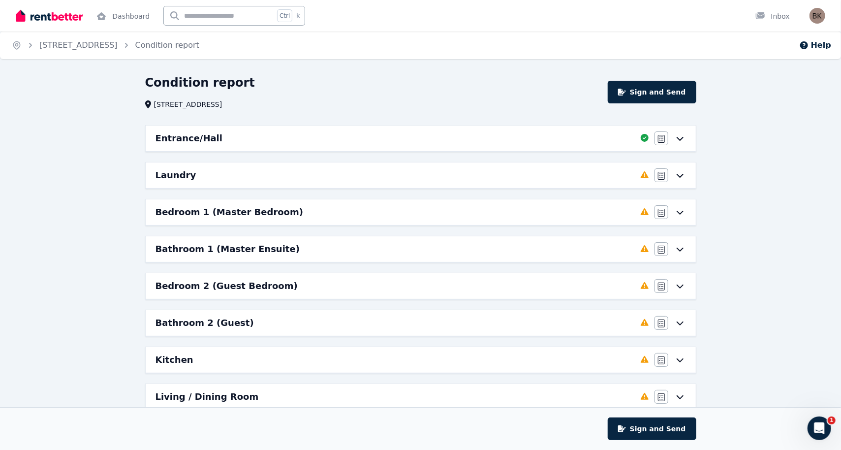
click at [508, 179] on div "Laundry" at bounding box center [396, 175] width 480 height 14
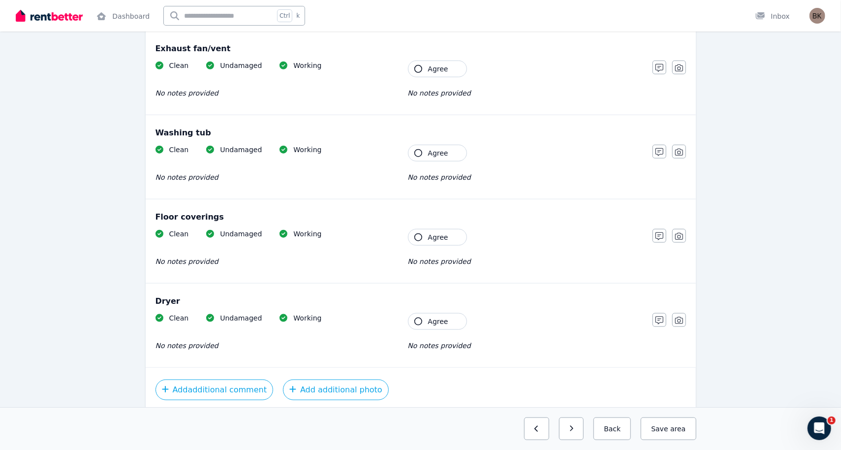
scroll to position [578, 0]
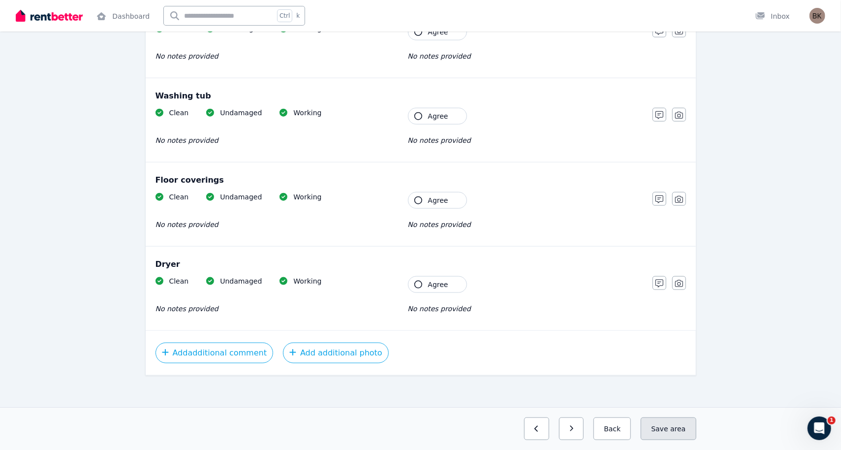
click at [688, 418] on button "Save area" at bounding box center [668, 428] width 55 height 23
click at [566, 418] on icon "button" at bounding box center [563, 428] width 4 height 7
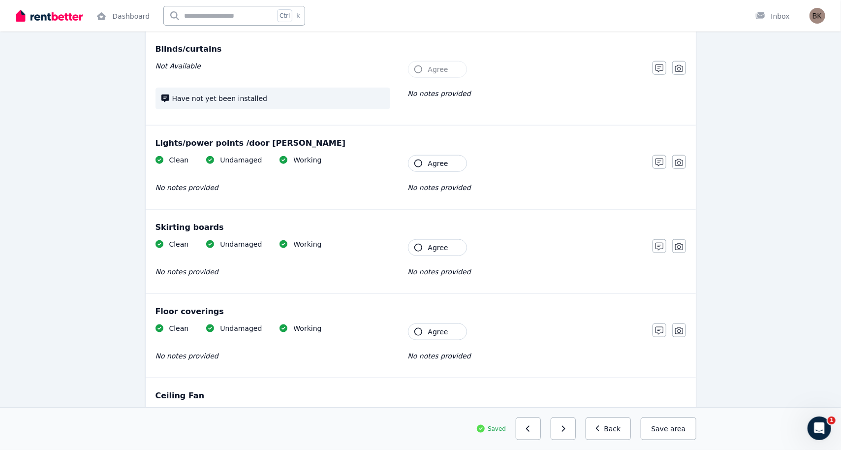
scroll to position [692, 0]
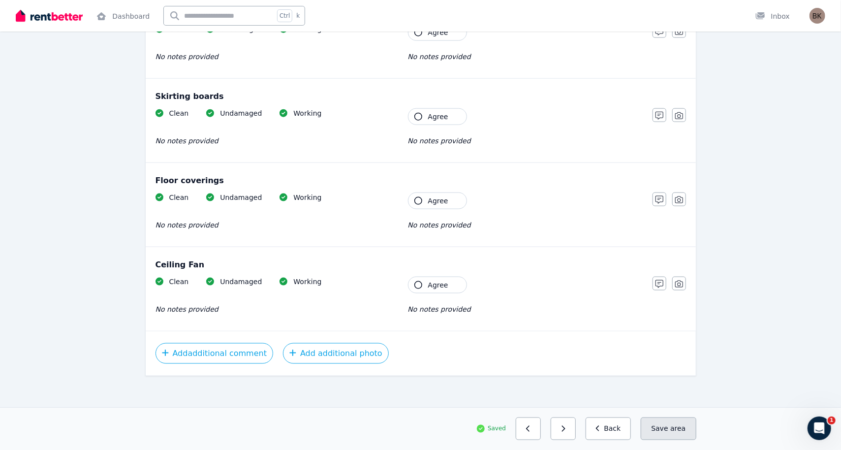
click at [676, 418] on span "area" at bounding box center [678, 429] width 15 height 10
click at [566, 418] on icon "button" at bounding box center [563, 428] width 4 height 7
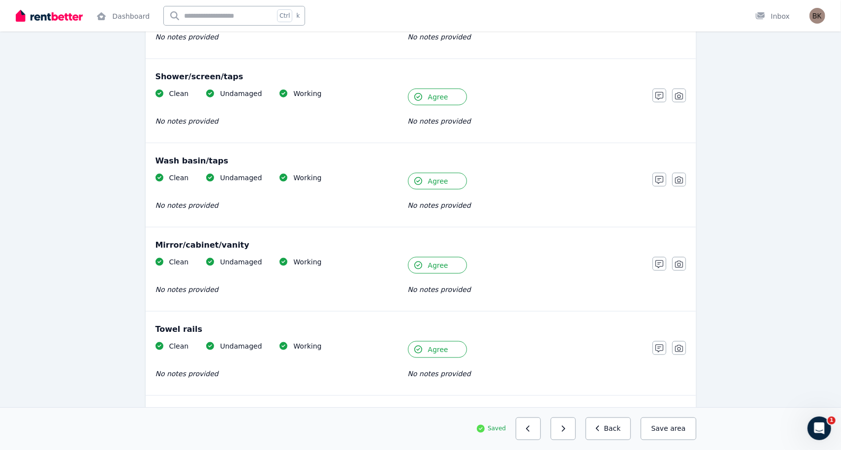
scroll to position [1007, 0]
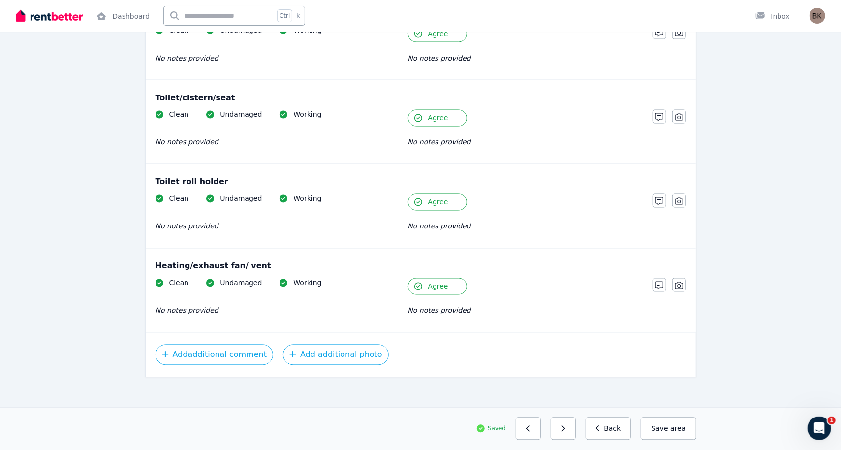
click at [566, 418] on icon "button" at bounding box center [563, 428] width 4 height 7
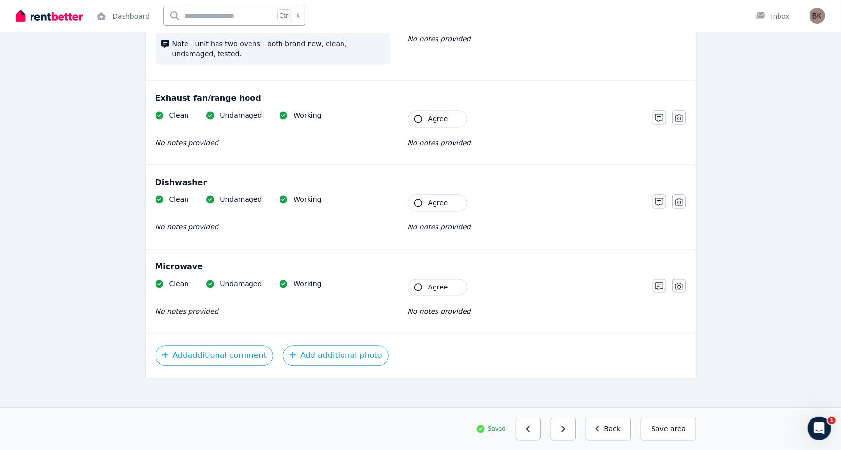
click at [566, 418] on icon "button" at bounding box center [563, 428] width 4 height 7
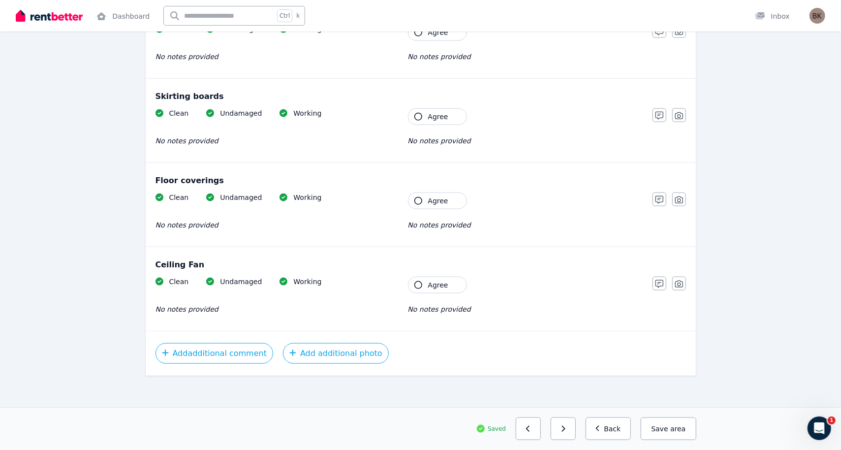
click at [566, 418] on icon "button" at bounding box center [563, 428] width 4 height 7
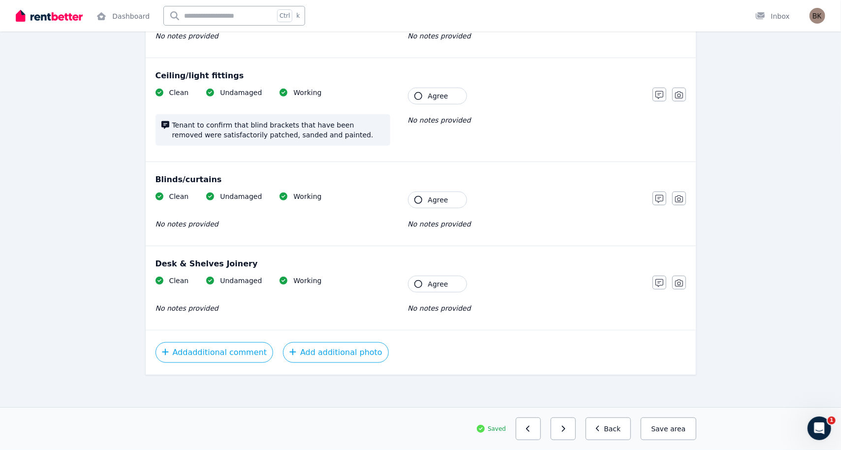
click at [566, 418] on icon "button" at bounding box center [563, 428] width 4 height 7
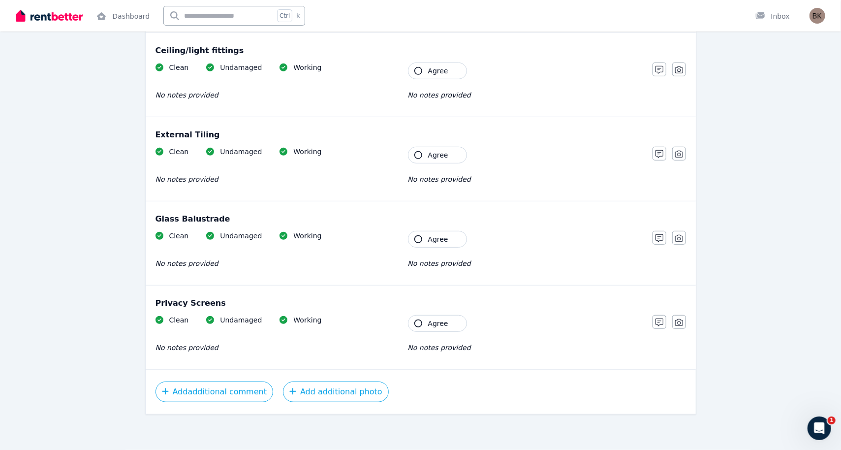
scroll to position [327, 0]
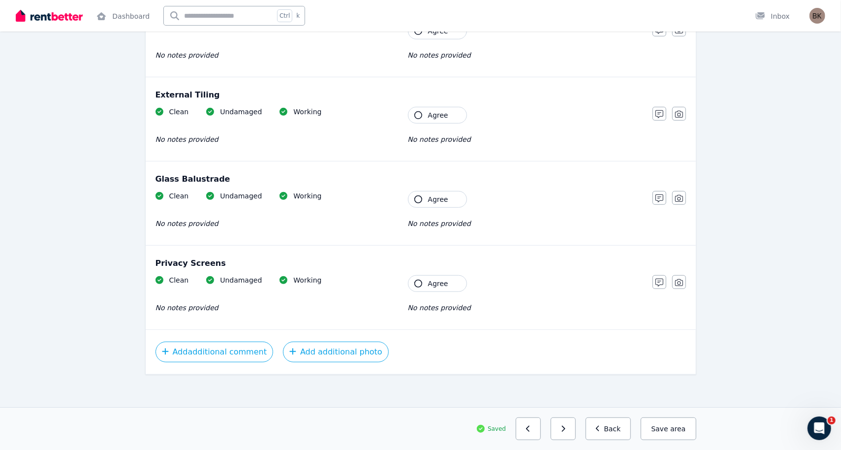
click at [566, 418] on icon "button" at bounding box center [563, 428] width 4 height 7
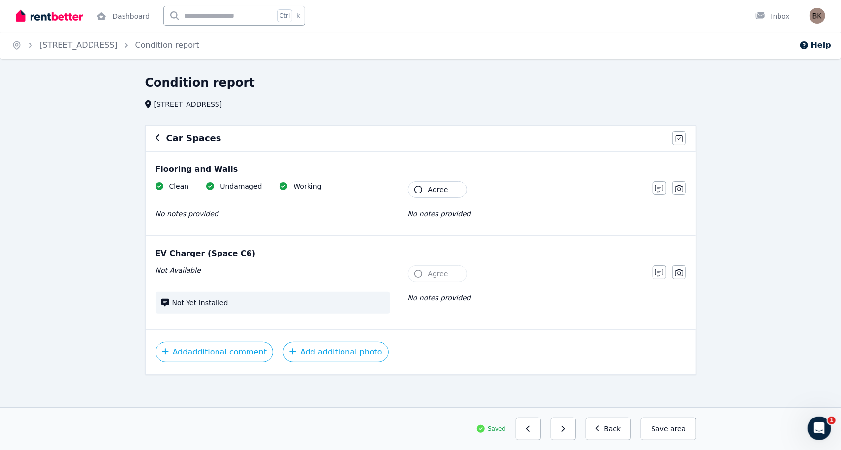
click at [566, 418] on icon "button" at bounding box center [563, 428] width 4 height 7
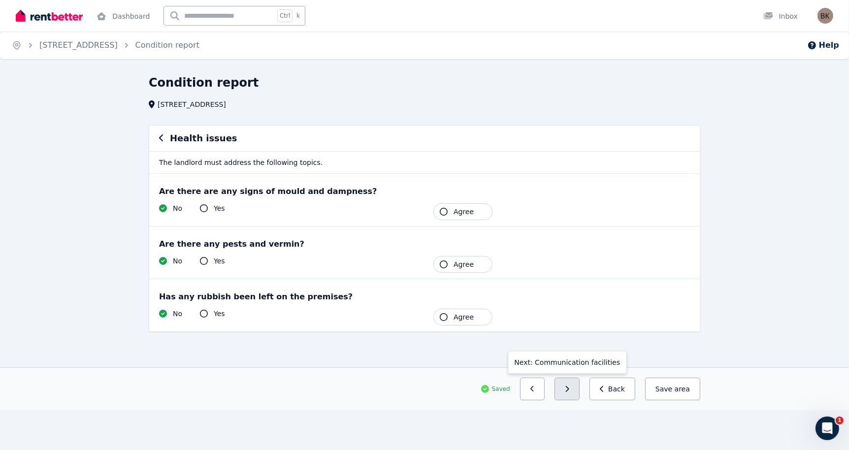
click at [579, 390] on button "button" at bounding box center [566, 389] width 25 height 23
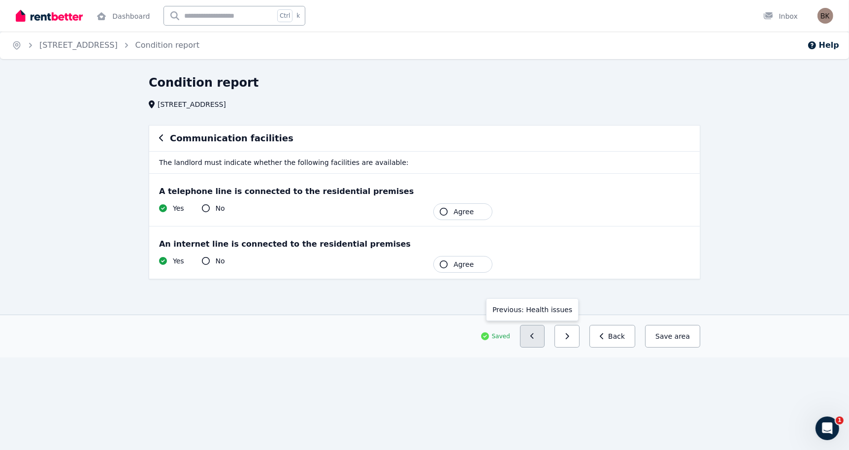
click at [535, 337] on icon "button" at bounding box center [532, 336] width 4 height 7
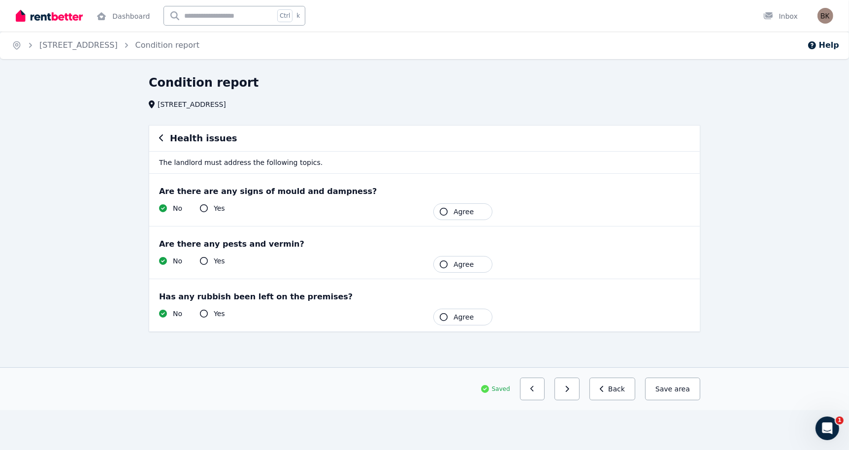
click at [446, 212] on icon "button" at bounding box center [444, 212] width 8 height 8
click at [453, 265] on span "Agree" at bounding box center [463, 264] width 20 height 10
click at [452, 315] on button "Agree" at bounding box center [462, 317] width 59 height 17
click at [541, 392] on button "button" at bounding box center [527, 389] width 25 height 23
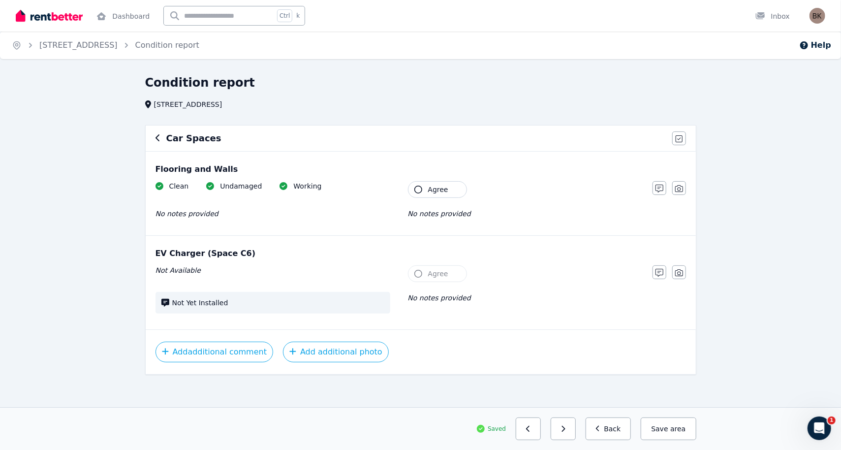
click at [426, 192] on button "Agree" at bounding box center [437, 189] width 59 height 17
click at [569, 418] on button "button" at bounding box center [559, 428] width 25 height 23
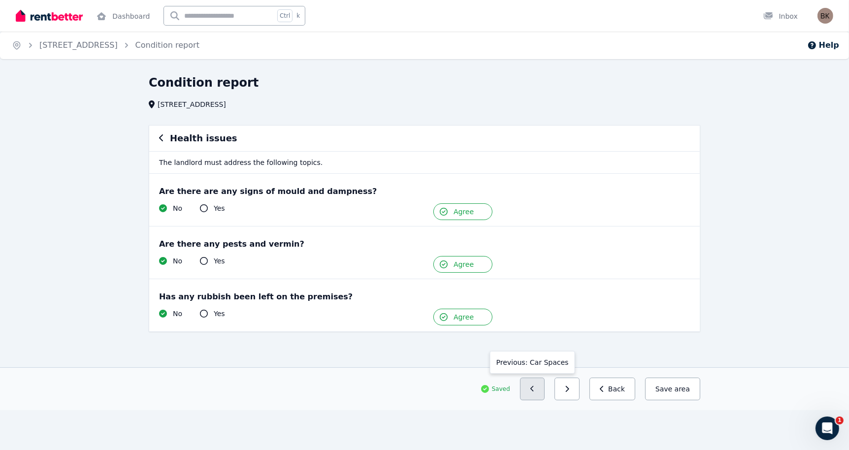
click at [538, 388] on button "button" at bounding box center [532, 389] width 25 height 23
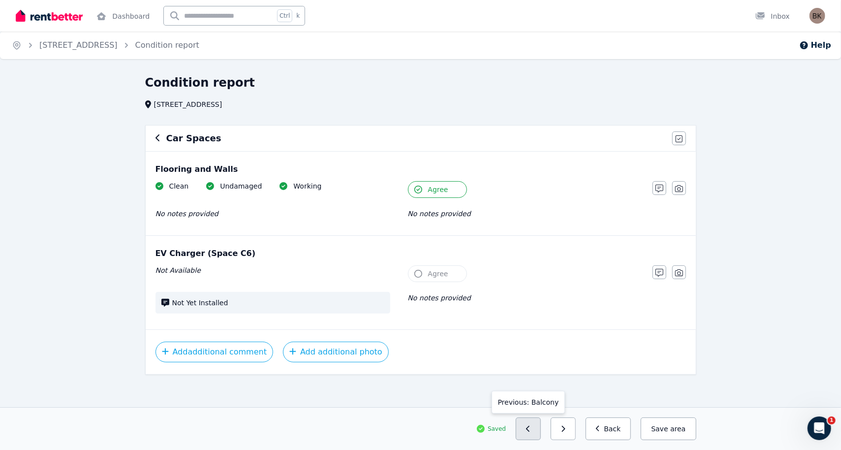
click at [531, 418] on icon "button" at bounding box center [528, 428] width 4 height 7
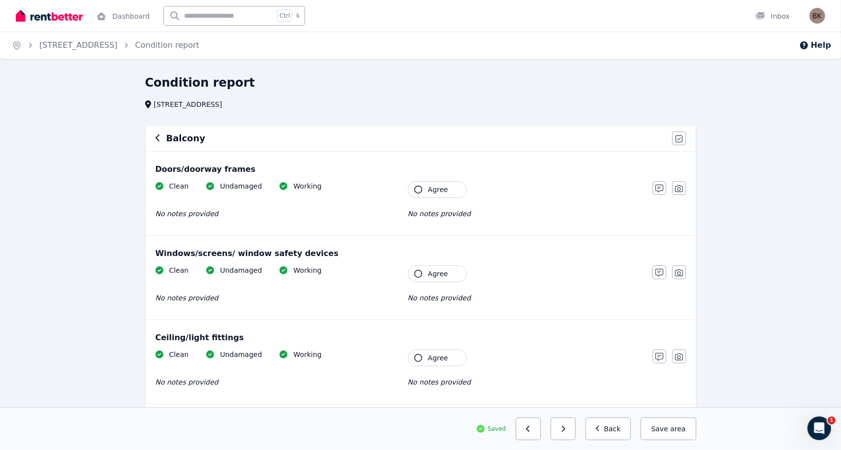
click at [424, 190] on button "Agree" at bounding box center [437, 189] width 59 height 17
click at [429, 272] on span "Agree" at bounding box center [438, 274] width 20 height 10
click at [429, 356] on span "Agree" at bounding box center [438, 358] width 20 height 10
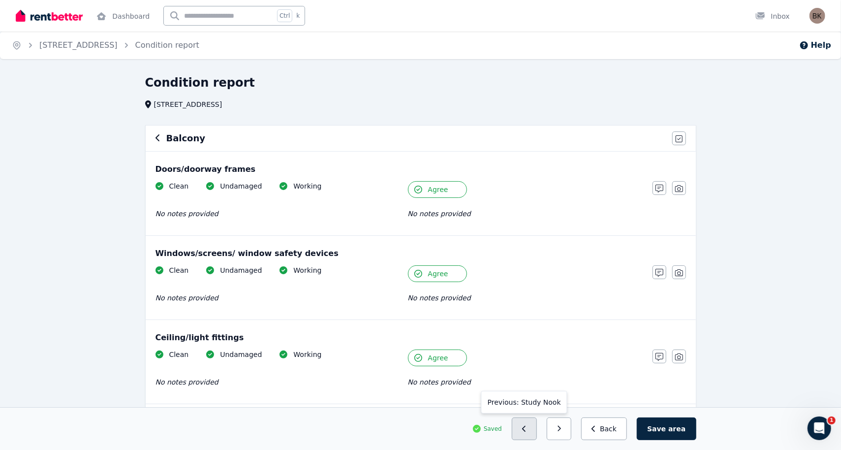
click at [534, 418] on button "button" at bounding box center [524, 428] width 25 height 23
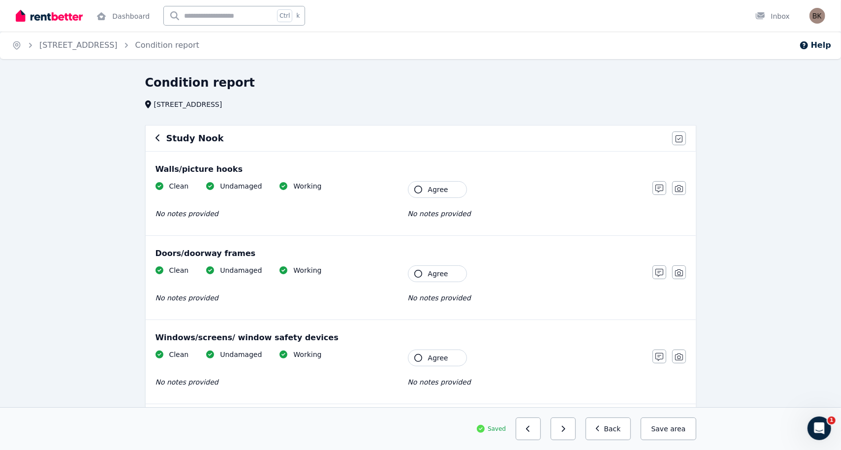
click at [421, 194] on button "Agree" at bounding box center [437, 189] width 59 height 17
click at [417, 277] on button "Agree" at bounding box center [437, 273] width 59 height 17
click at [419, 359] on icon "button" at bounding box center [419, 358] width 8 height 8
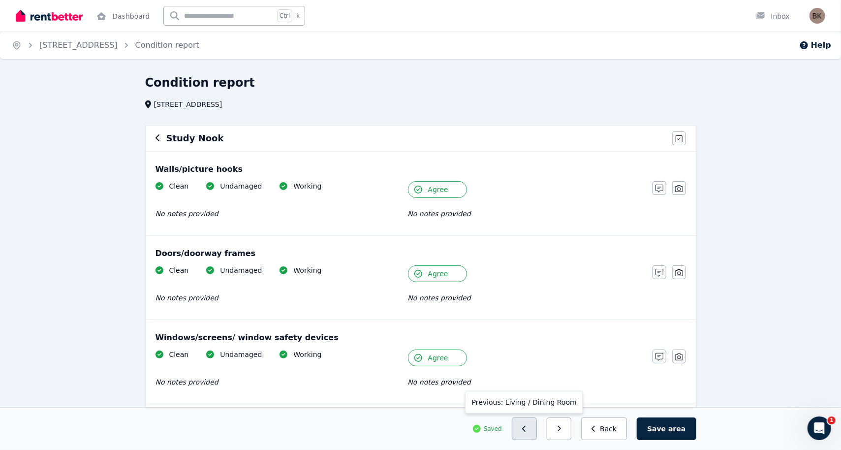
click at [537, 418] on button "button" at bounding box center [524, 428] width 25 height 23
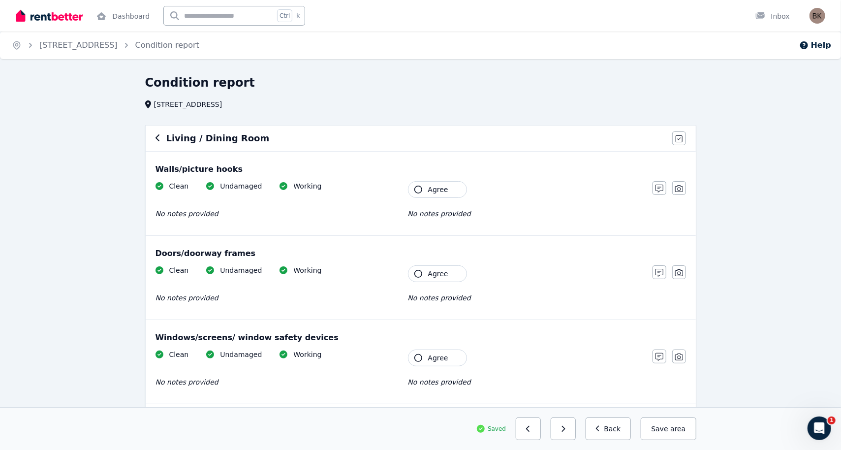
click at [420, 192] on icon "button" at bounding box center [419, 190] width 8 height 8
click at [418, 276] on icon "button" at bounding box center [419, 274] width 8 height 8
drag, startPoint x: 420, startPoint y: 356, endPoint x: 430, endPoint y: 356, distance: 9.8
click at [420, 356] on icon "button" at bounding box center [419, 358] width 8 height 8
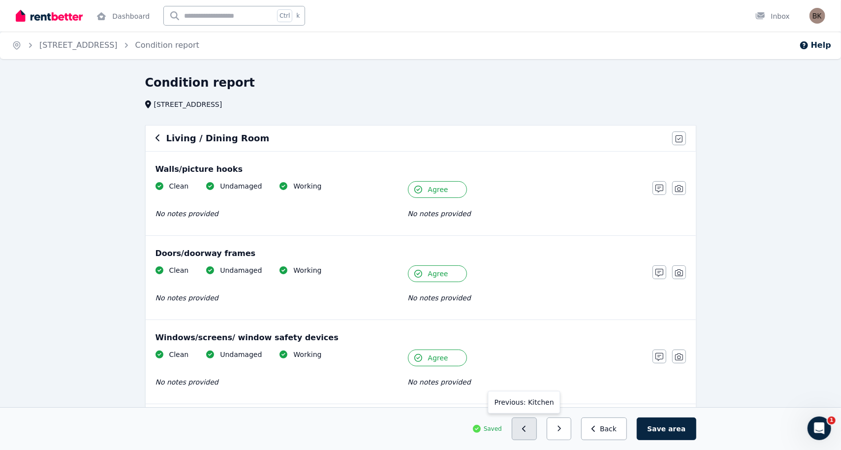
click at [527, 418] on icon "button" at bounding box center [524, 428] width 4 height 7
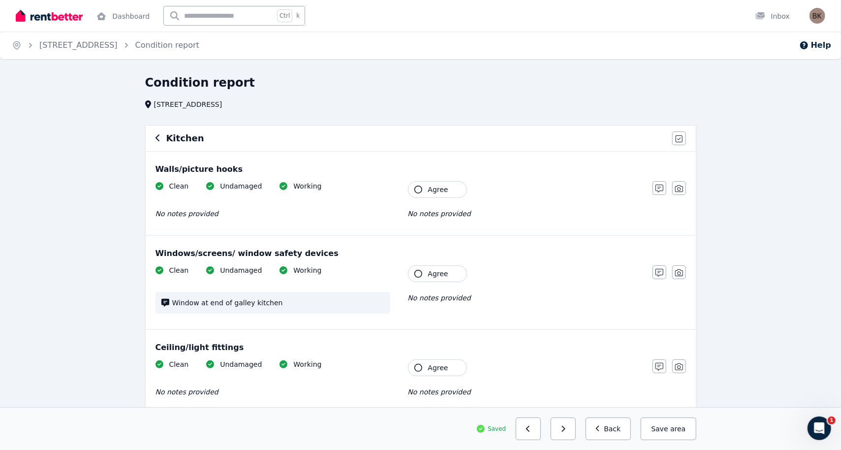
click at [417, 192] on icon "button" at bounding box center [419, 190] width 8 height 8
click at [417, 276] on icon "button" at bounding box center [419, 274] width 8 height 8
click at [418, 365] on icon "button" at bounding box center [419, 368] width 8 height 8
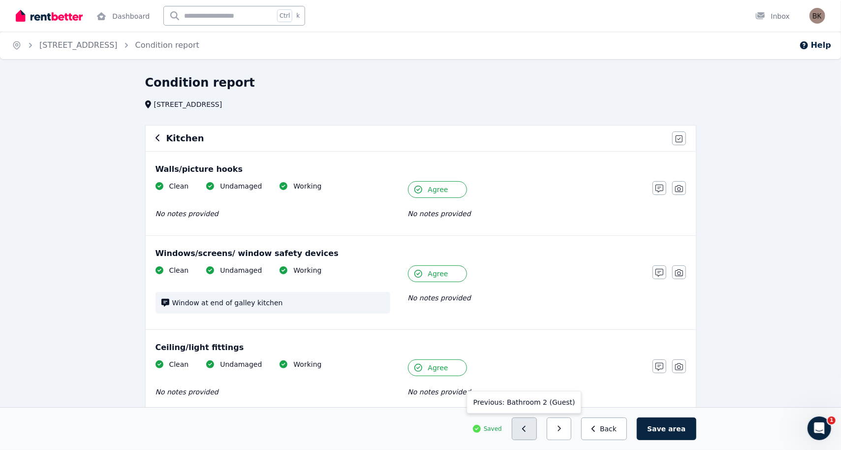
click at [537, 418] on button "button" at bounding box center [524, 428] width 25 height 23
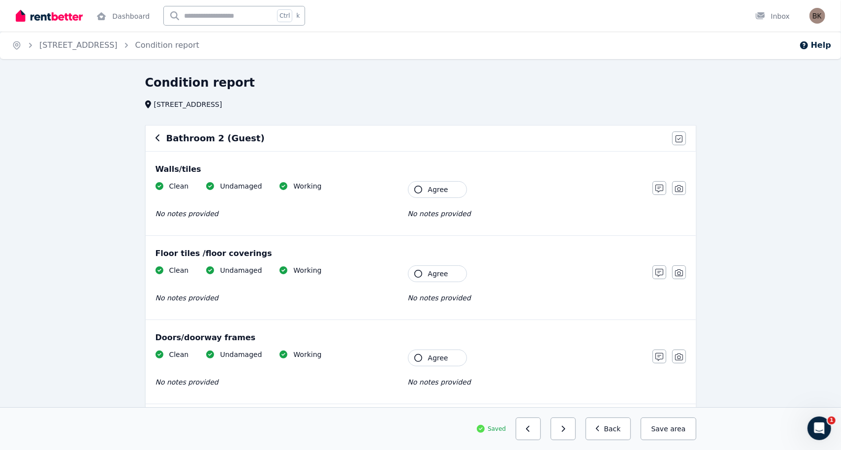
click at [418, 193] on icon "button" at bounding box center [419, 190] width 8 height 8
click at [421, 276] on button "Agree" at bounding box center [437, 273] width 59 height 17
click at [420, 361] on button "Agree" at bounding box center [437, 358] width 59 height 17
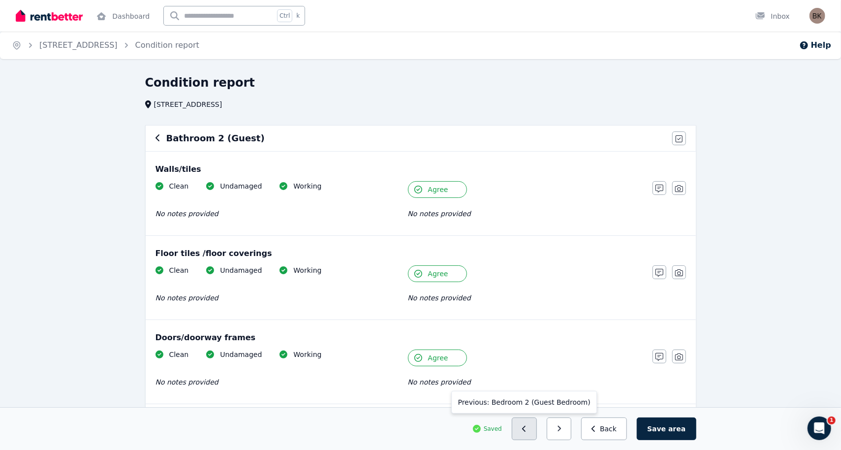
click at [537, 418] on button "button" at bounding box center [524, 428] width 25 height 23
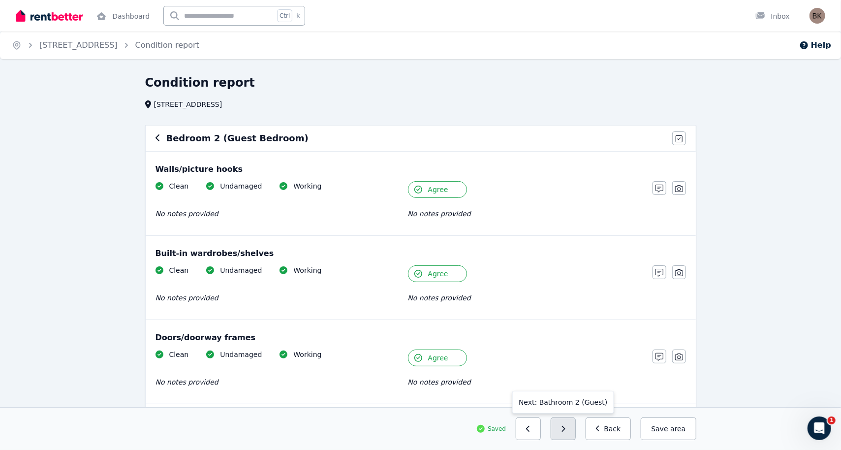
click at [576, 418] on button "button" at bounding box center [563, 428] width 25 height 23
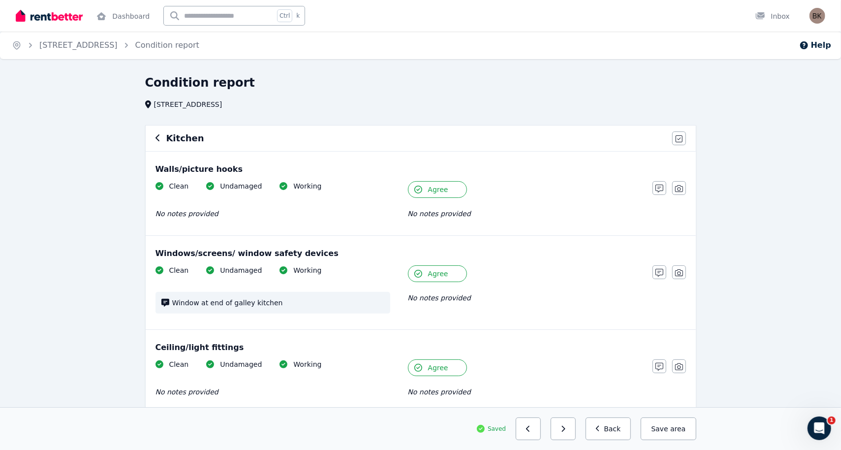
click at [576, 418] on button "button" at bounding box center [563, 428] width 25 height 23
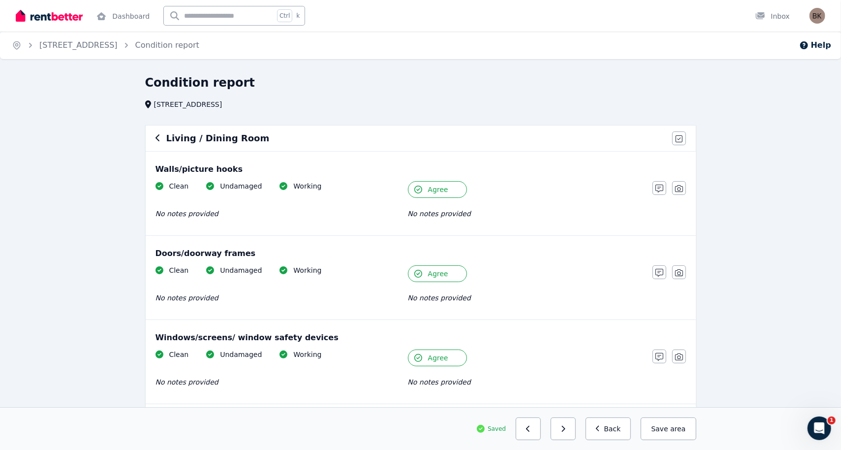
click at [576, 418] on button "button" at bounding box center [563, 428] width 25 height 23
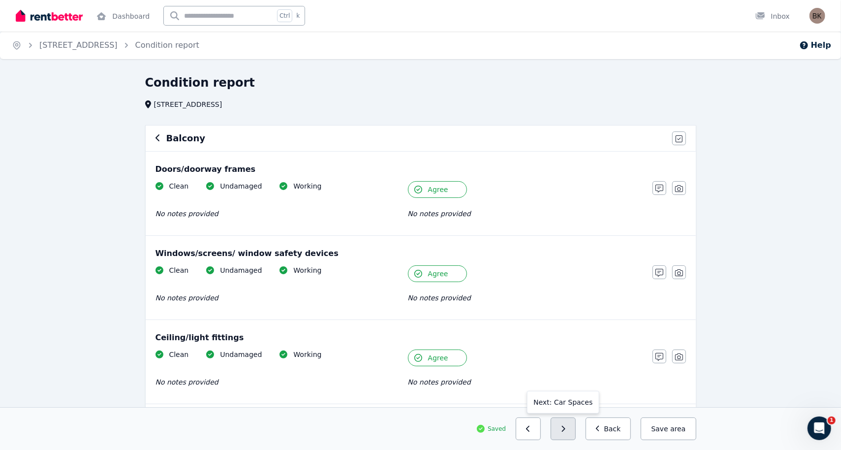
click at [576, 418] on button "button" at bounding box center [563, 428] width 25 height 23
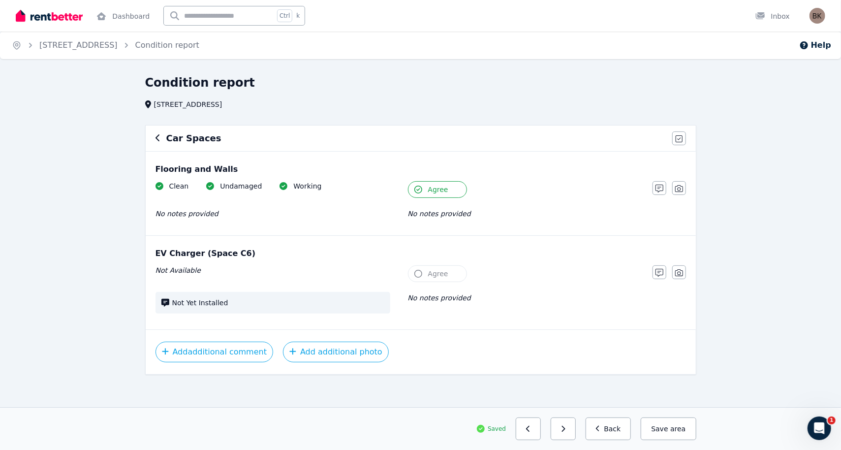
click at [576, 418] on button "button" at bounding box center [563, 428] width 25 height 23
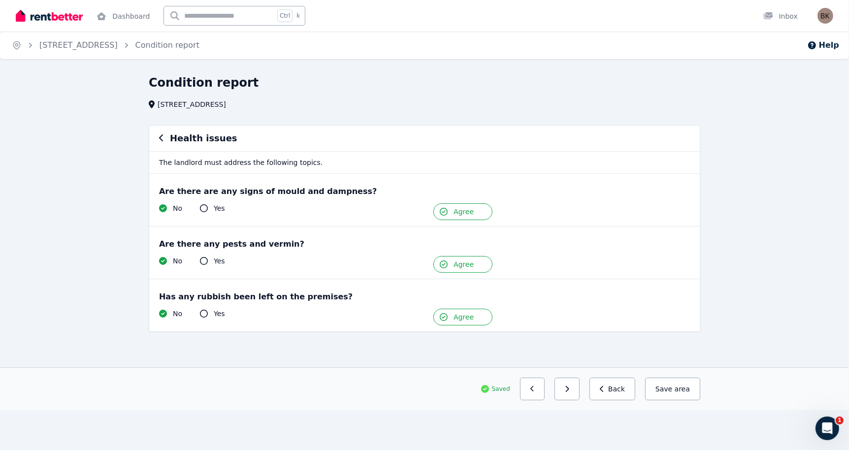
click at [576, 418] on div "Home [STREET_ADDRESS], Newstead Condition report Help Condition report [STREET_…" at bounding box center [424, 225] width 849 height 450
click at [579, 391] on button "button" at bounding box center [566, 389] width 25 height 23
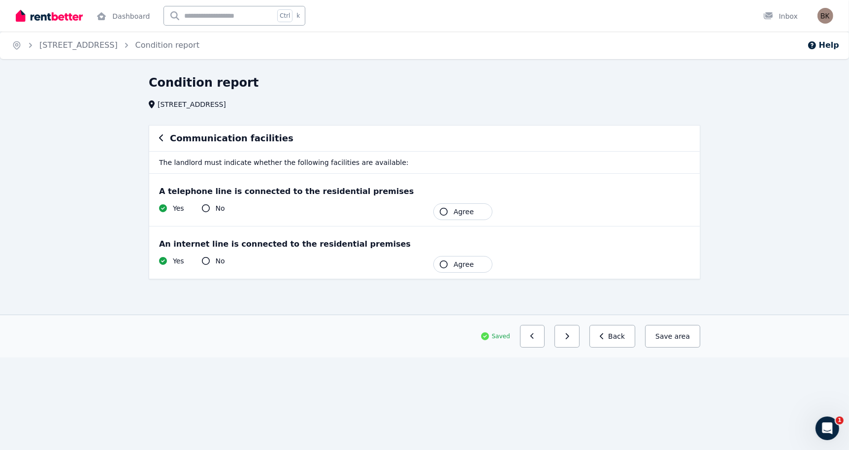
click at [207, 208] on icon at bounding box center [206, 208] width 8 height 8
click at [205, 206] on icon at bounding box center [206, 208] width 8 height 8
click at [206, 260] on icon at bounding box center [206, 261] width 8 height 8
click at [460, 214] on span "Agree" at bounding box center [463, 212] width 20 height 10
click at [462, 266] on span "Agree" at bounding box center [463, 264] width 20 height 10
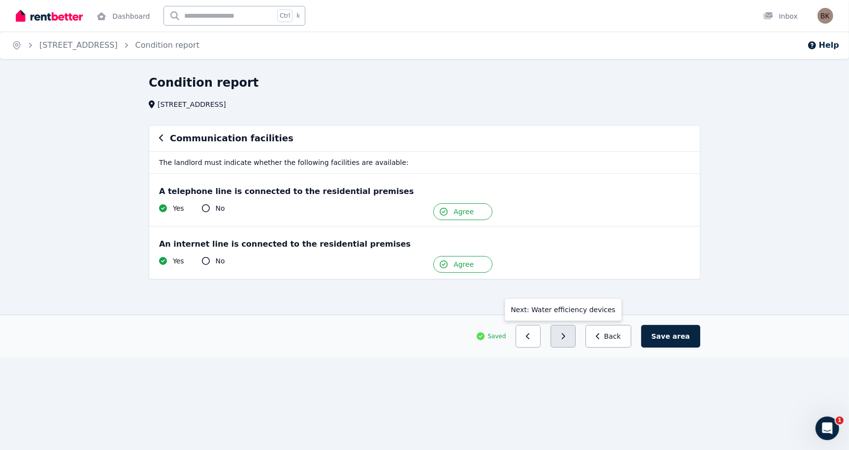
click at [565, 335] on icon "button" at bounding box center [563, 336] width 3 height 6
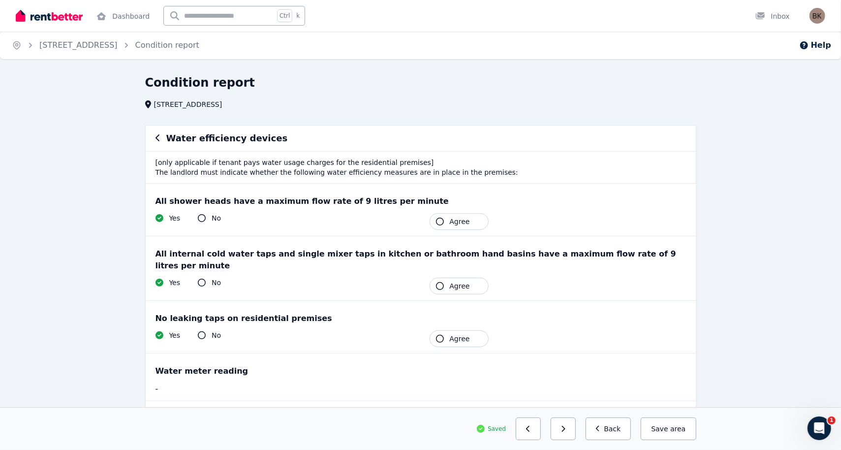
click at [202, 218] on icon at bounding box center [202, 218] width 8 height 8
click at [439, 335] on icon "button" at bounding box center [440, 339] width 8 height 8
click at [443, 282] on icon "button" at bounding box center [440, 286] width 8 height 8
click at [448, 221] on button "Agree" at bounding box center [459, 221] width 59 height 17
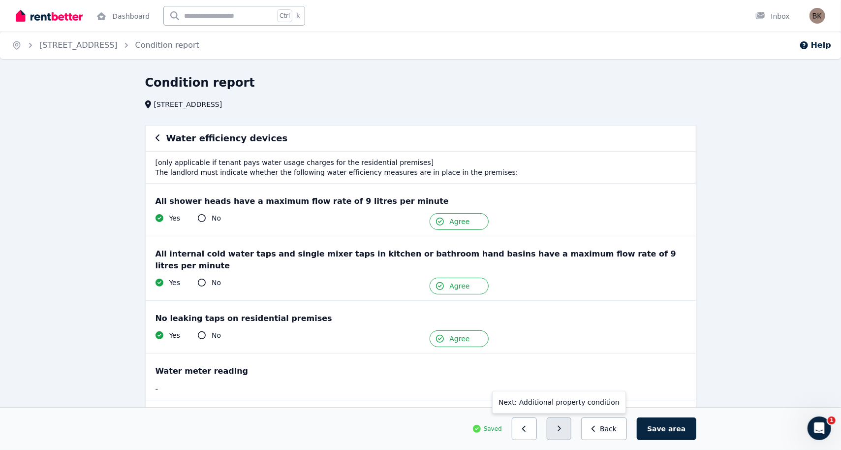
click at [562, 418] on icon "button" at bounding box center [559, 428] width 4 height 7
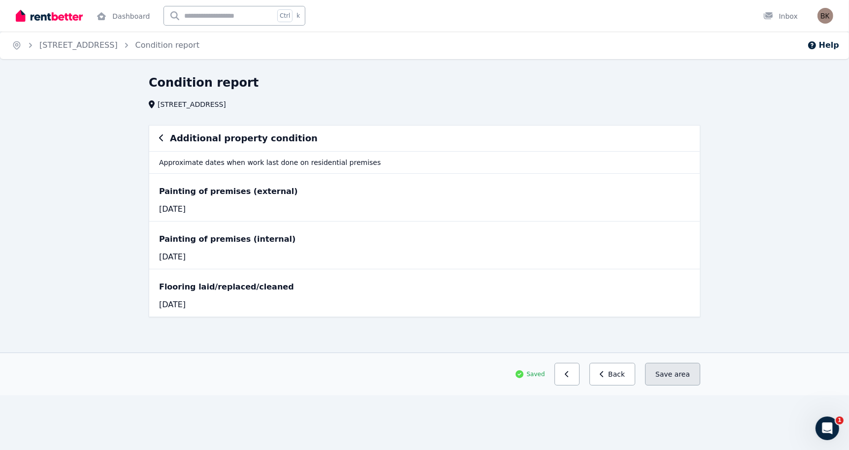
click at [682, 380] on button "Save area" at bounding box center [672, 374] width 55 height 23
click at [577, 369] on button "button" at bounding box center [566, 374] width 25 height 23
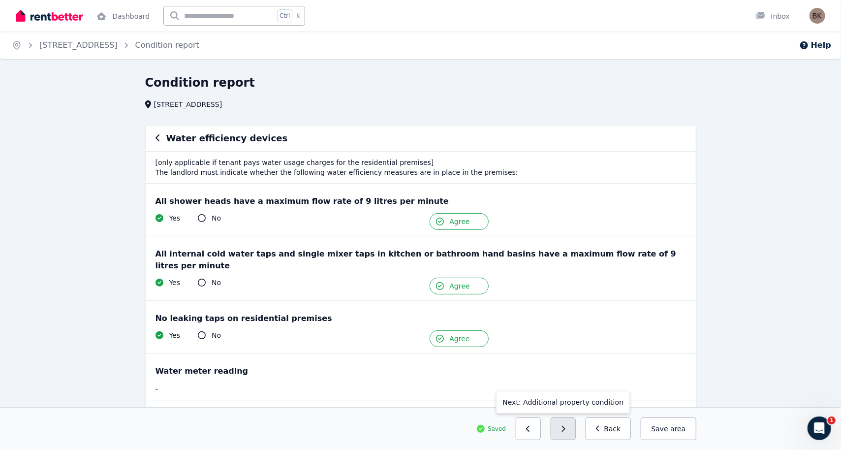
click at [569, 418] on button "button" at bounding box center [563, 428] width 25 height 23
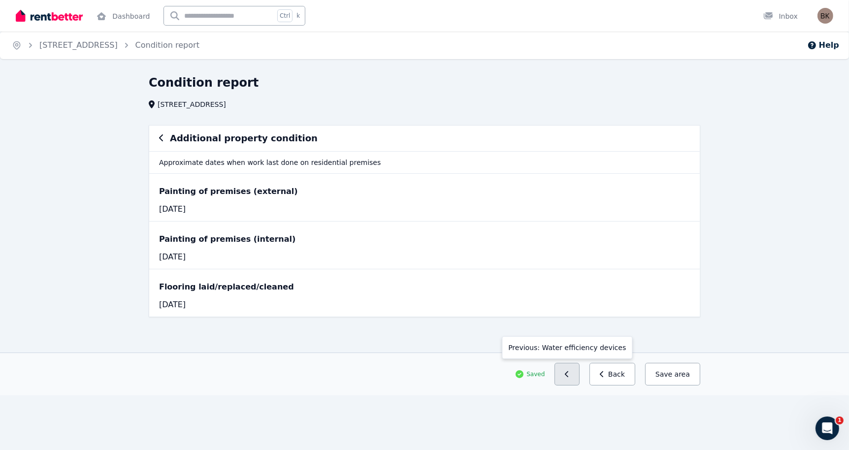
click at [574, 378] on button "button" at bounding box center [566, 374] width 25 height 23
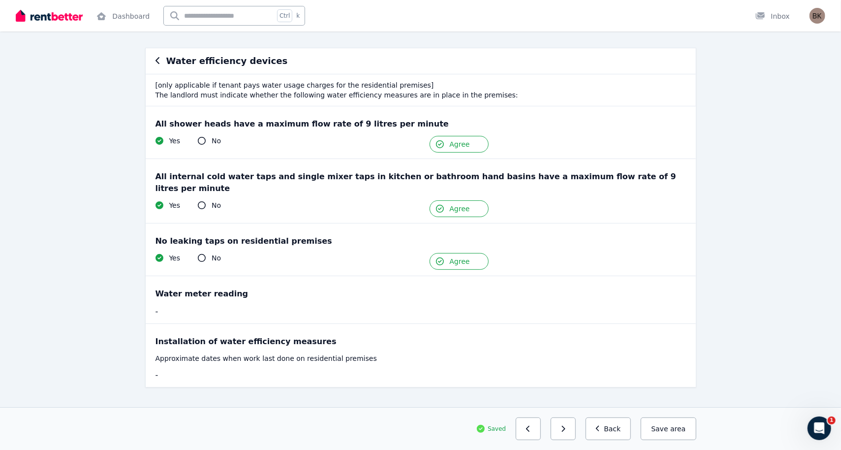
scroll to position [79, 0]
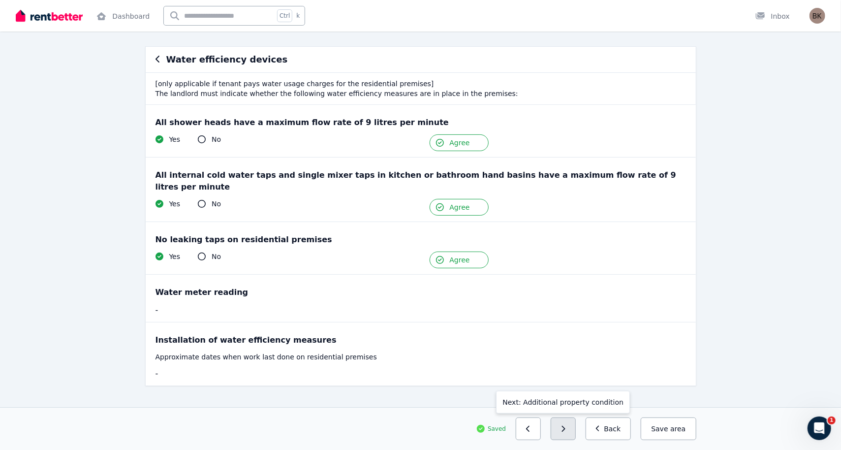
click at [568, 418] on button "button" at bounding box center [563, 428] width 25 height 23
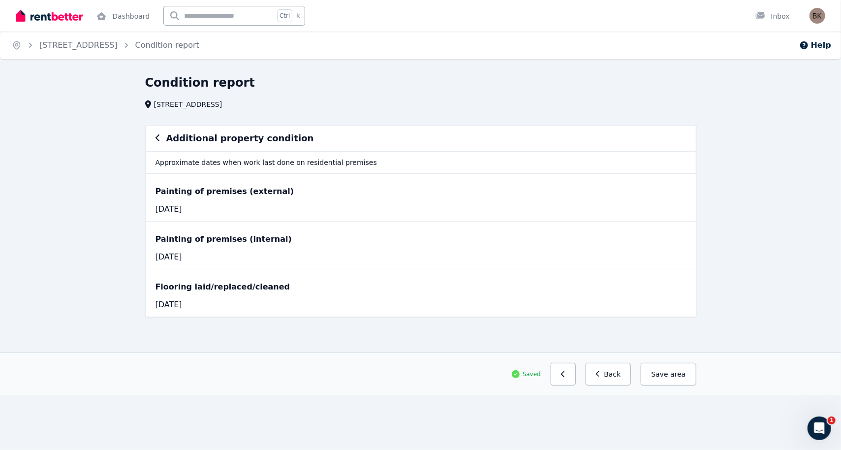
scroll to position [0, 0]
click at [315, 152] on p "Approximate dates when work last done on residential premises" at bounding box center [424, 162] width 550 height 22
click at [181, 164] on p "Approximate dates when work last done on residential premises" at bounding box center [424, 162] width 550 height 22
click at [190, 191] on div "Painting of premises (external)" at bounding box center [424, 192] width 531 height 12
click at [191, 235] on div "Painting of premises (internal)" at bounding box center [424, 239] width 531 height 12
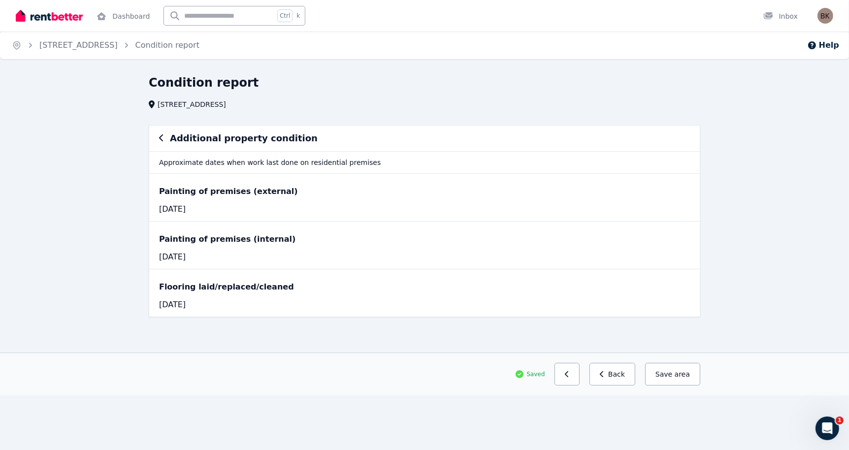
click at [200, 281] on div "Flooring laid/replaced/cleaned" at bounding box center [424, 287] width 531 height 12
click at [672, 374] on button "Save area" at bounding box center [672, 374] width 55 height 23
click at [118, 45] on link "[STREET_ADDRESS]" at bounding box center [78, 44] width 78 height 9
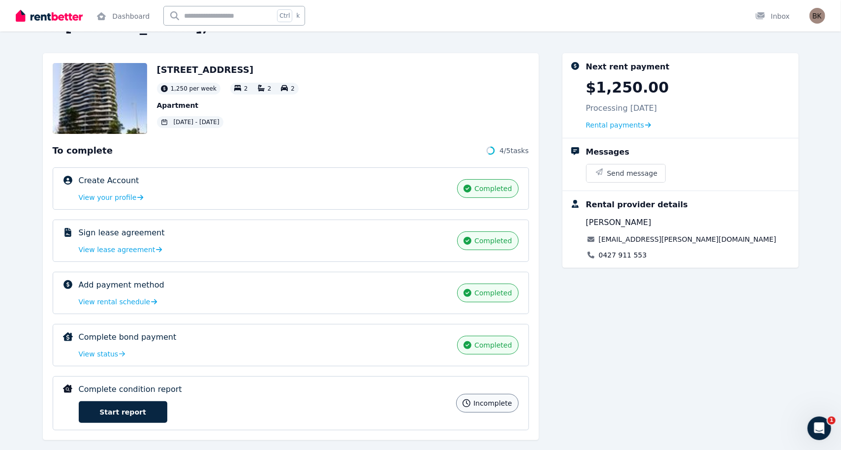
scroll to position [48, 0]
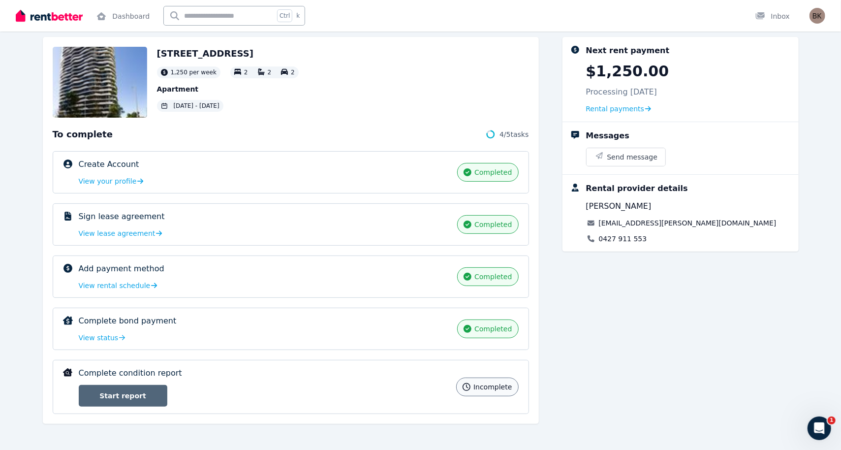
click at [150, 395] on link "Start report" at bounding box center [123, 396] width 89 height 22
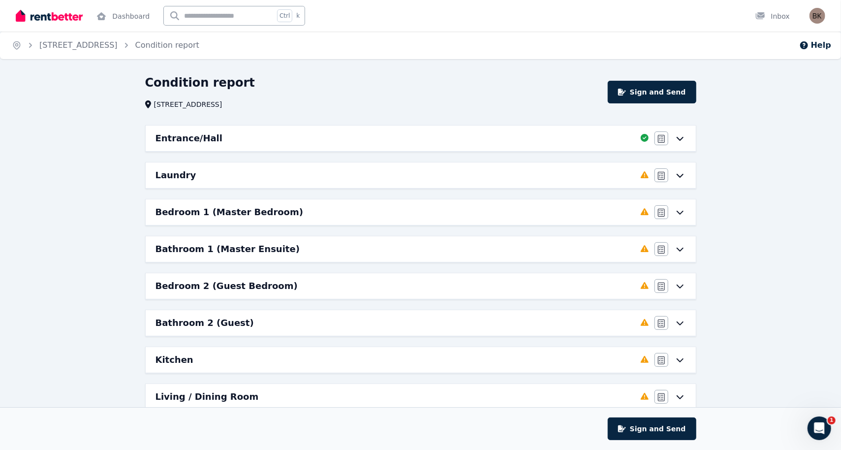
click at [681, 177] on icon at bounding box center [680, 175] width 12 height 8
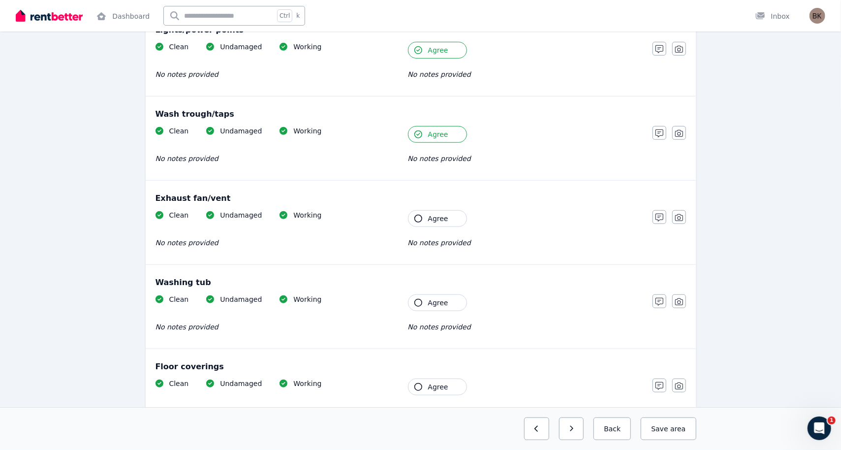
scroll to position [394, 0]
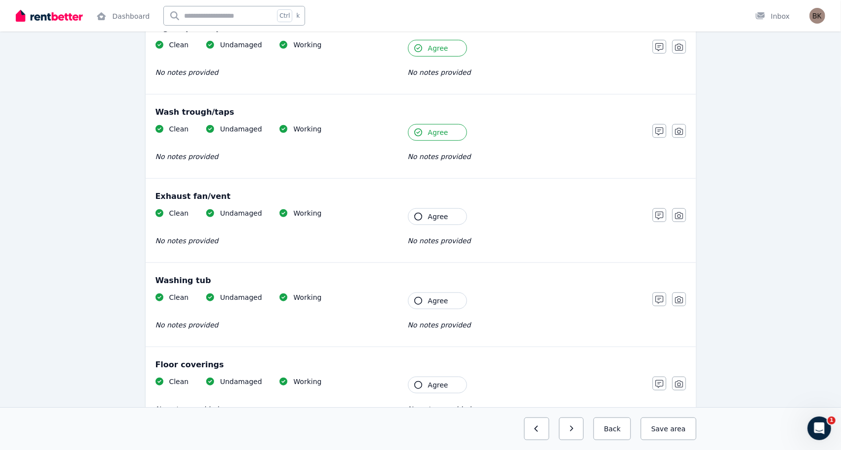
click at [418, 216] on icon "button" at bounding box center [419, 217] width 8 height 8
click at [420, 300] on icon "button" at bounding box center [419, 301] width 8 height 8
click at [421, 381] on icon "button" at bounding box center [419, 385] width 8 height 8
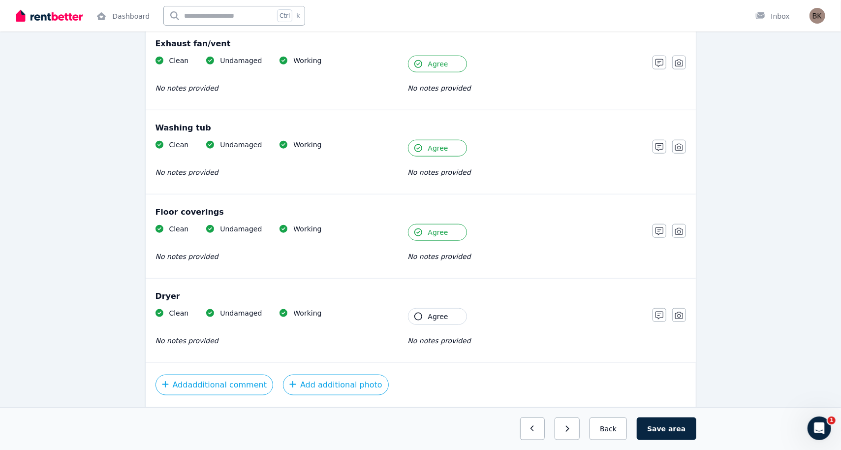
scroll to position [578, 0]
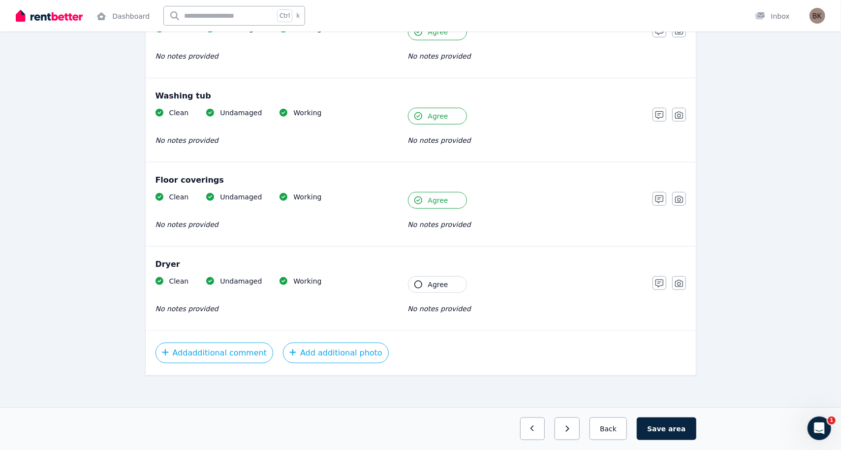
click at [417, 289] on button "Agree" at bounding box center [437, 284] width 59 height 17
click at [570, 418] on icon "button" at bounding box center [567, 429] width 3 height 6
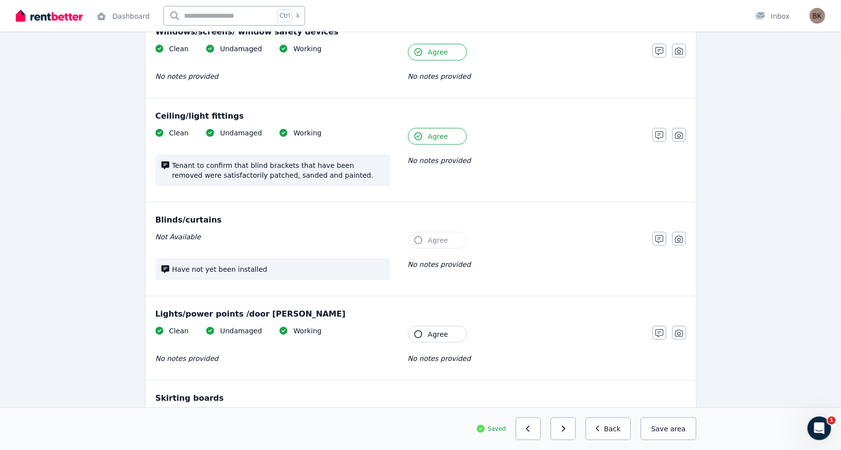
scroll to position [494, 0]
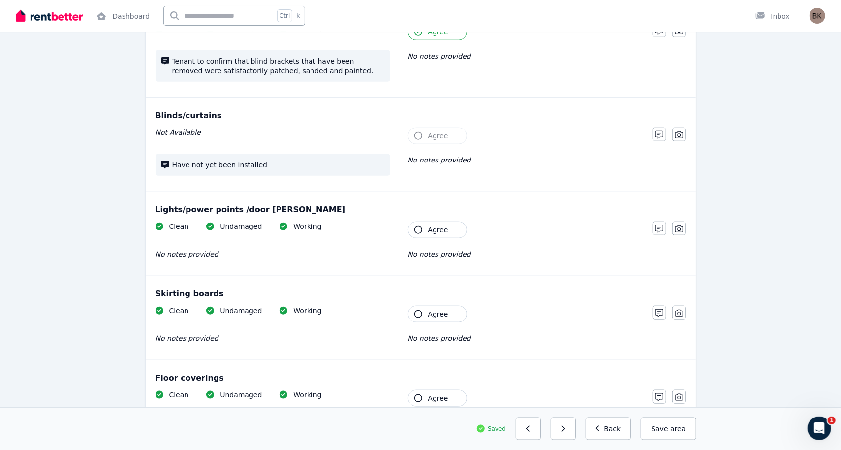
click at [430, 229] on span "Agree" at bounding box center [438, 230] width 20 height 10
click at [419, 311] on icon "button" at bounding box center [419, 314] width 8 height 8
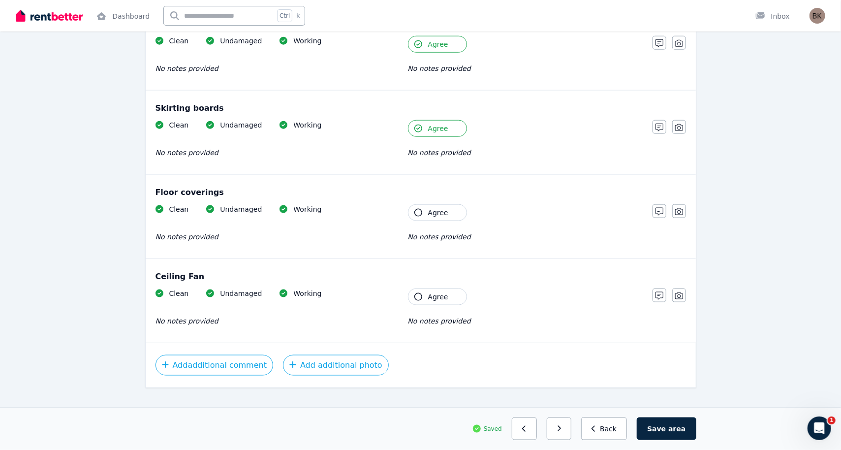
scroll to position [691, 0]
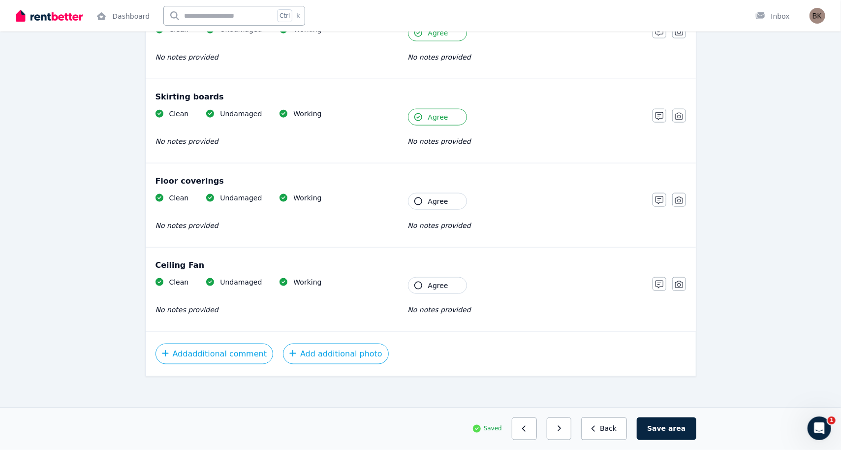
click at [424, 199] on button "Agree" at bounding box center [437, 201] width 59 height 17
drag, startPoint x: 425, startPoint y: 280, endPoint x: 443, endPoint y: 288, distance: 19.6
click at [427, 280] on button "Agree" at bounding box center [437, 285] width 59 height 17
click at [562, 418] on icon "button" at bounding box center [559, 428] width 4 height 7
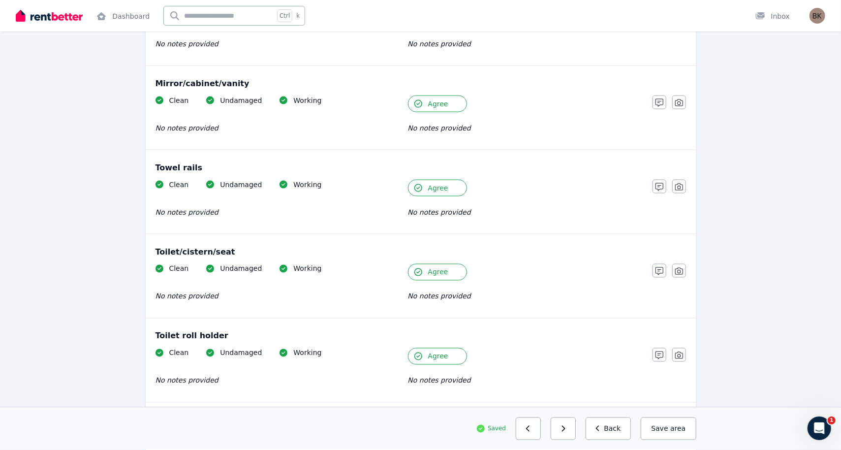
scroll to position [1007, 0]
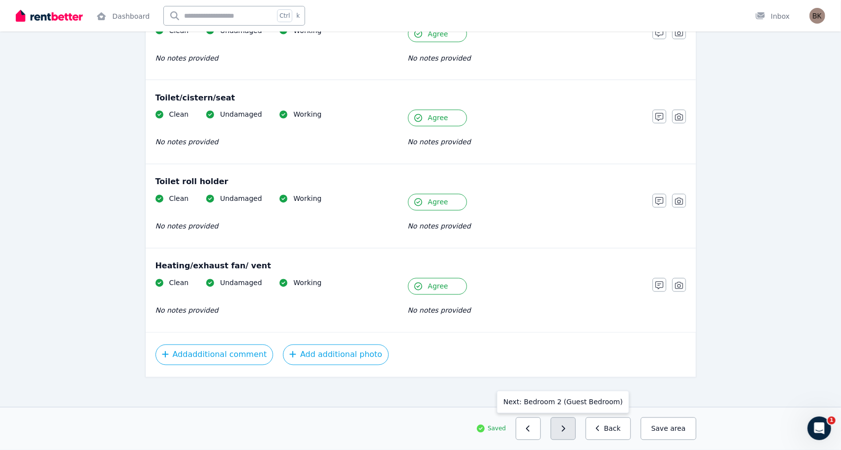
click at [573, 418] on button "button" at bounding box center [563, 428] width 25 height 23
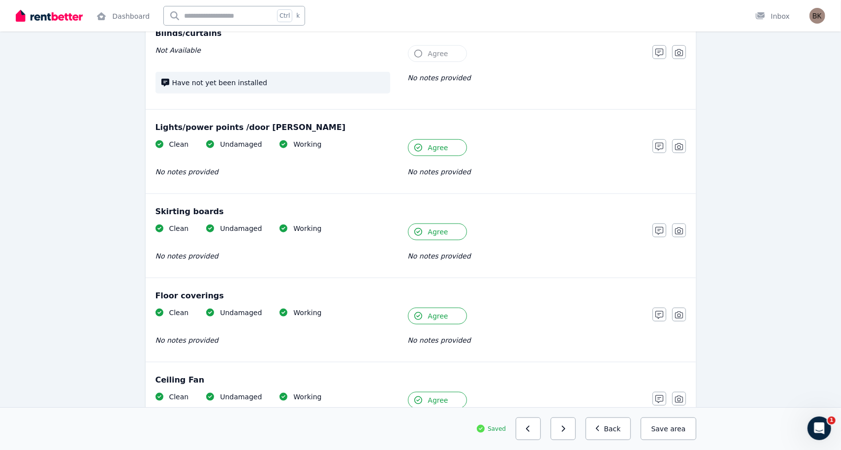
scroll to position [692, 0]
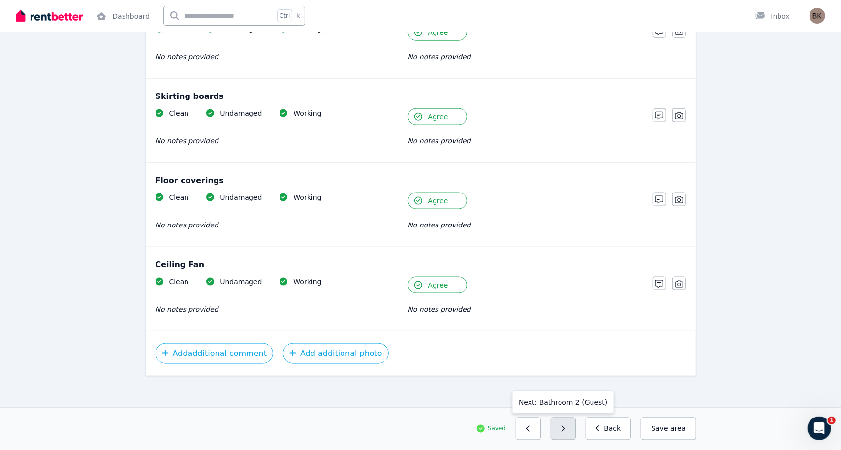
click at [576, 418] on button "button" at bounding box center [563, 428] width 25 height 23
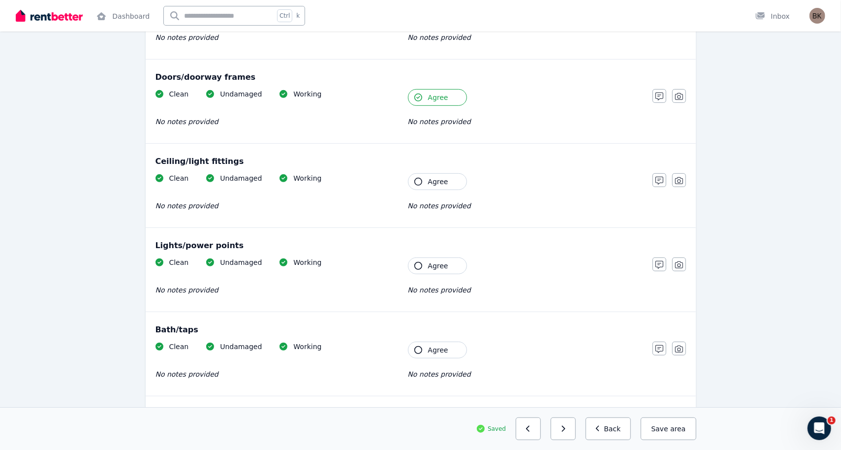
scroll to position [274, 0]
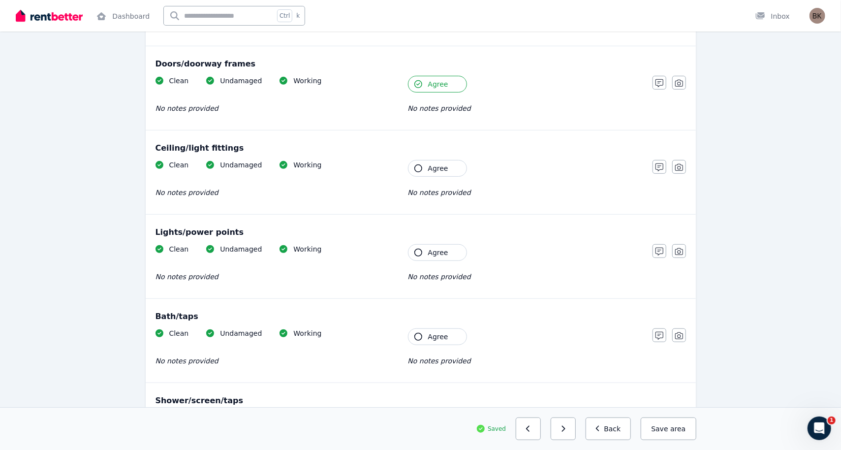
click at [431, 174] on button "Agree" at bounding box center [437, 168] width 59 height 17
click at [425, 255] on button "Agree" at bounding box center [437, 252] width 59 height 17
drag, startPoint x: 423, startPoint y: 336, endPoint x: 481, endPoint y: 321, distance: 59.6
click at [423, 335] on button "Agree" at bounding box center [437, 336] width 59 height 17
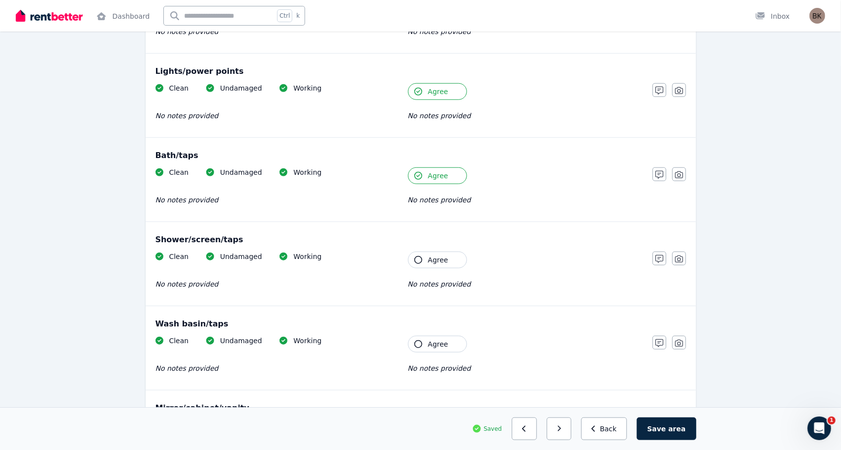
scroll to position [520, 0]
click at [427, 174] on button "Agree" at bounding box center [437, 174] width 59 height 17
click at [422, 261] on button "Agree" at bounding box center [437, 259] width 59 height 17
click at [421, 343] on button "Agree" at bounding box center [437, 343] width 59 height 17
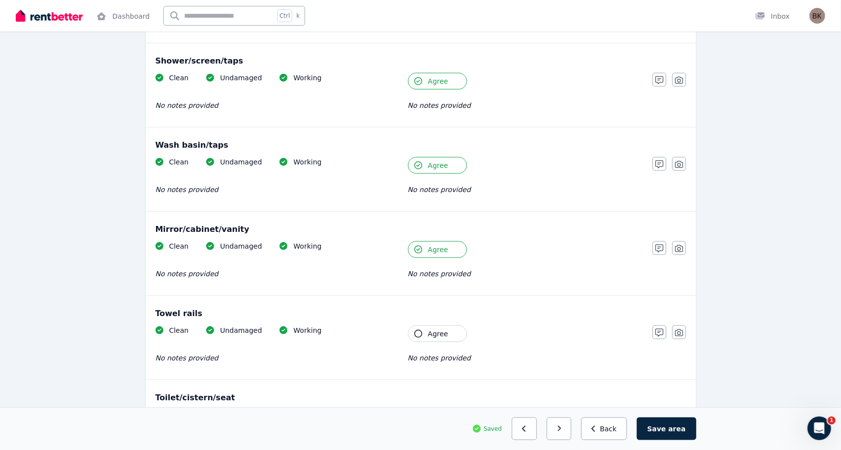
scroll to position [717, 0]
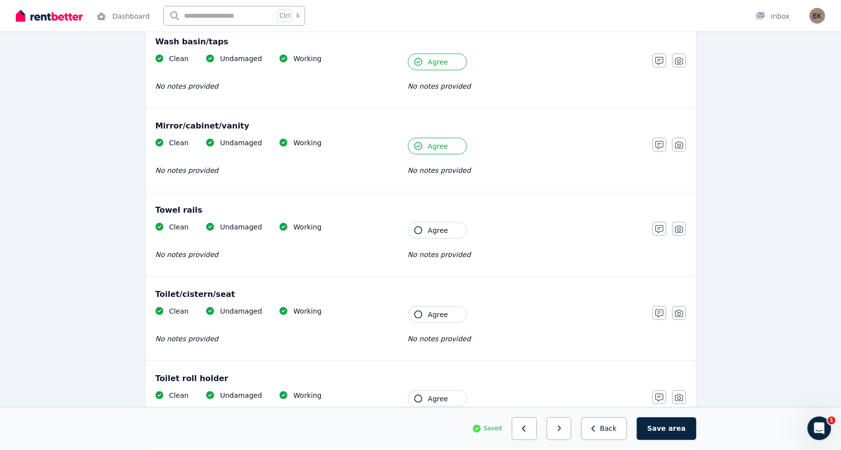
drag, startPoint x: 431, startPoint y: 238, endPoint x: 449, endPoint y: 257, distance: 25.8
click at [432, 238] on div "Clean Undamaged Working No notes provided Tenant Agree No notes provided" at bounding box center [399, 246] width 487 height 48
click at [439, 314] on span "Agree" at bounding box center [438, 315] width 20 height 10
click at [426, 394] on button "Agree" at bounding box center [437, 398] width 59 height 17
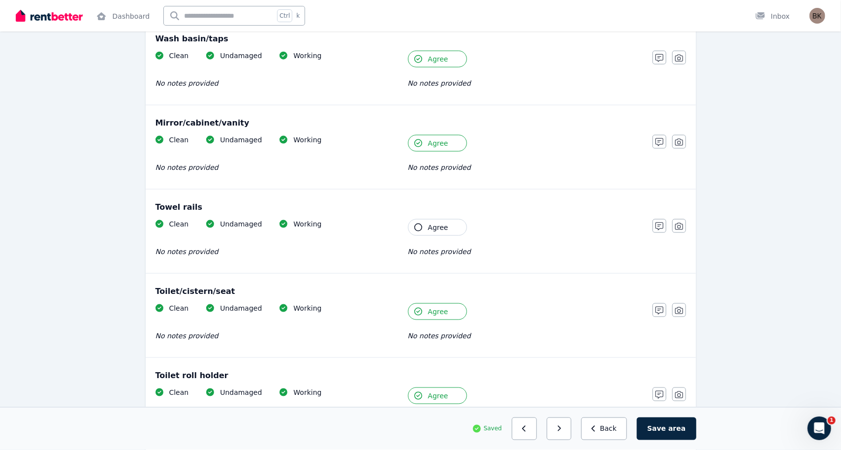
scroll to position [914, 0]
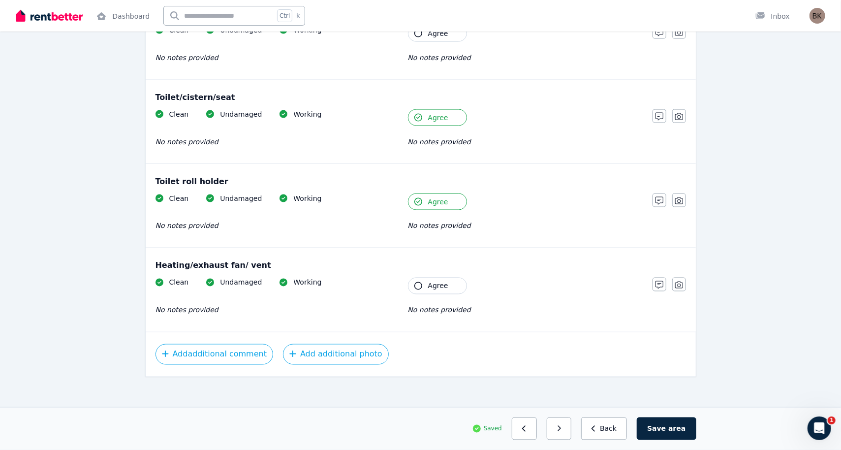
click at [423, 285] on button "Agree" at bounding box center [437, 286] width 59 height 17
drag, startPoint x: 568, startPoint y: 431, endPoint x: 573, endPoint y: 414, distance: 17.9
click at [570, 418] on button "button" at bounding box center [559, 428] width 25 height 23
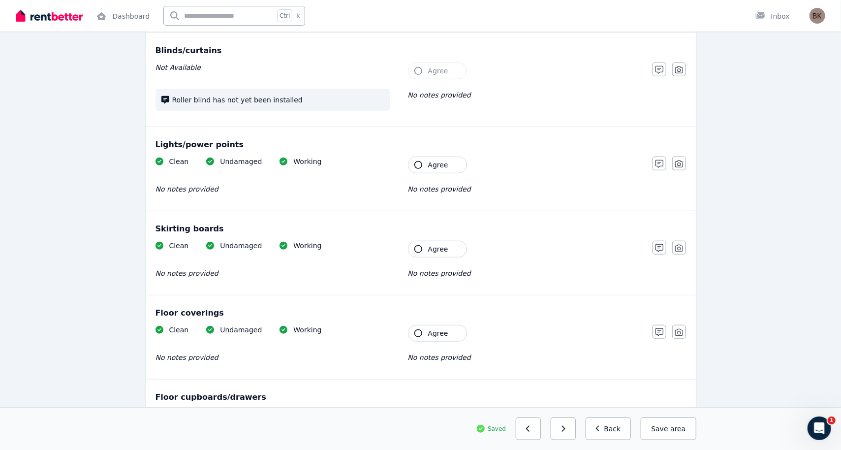
scroll to position [392, 0]
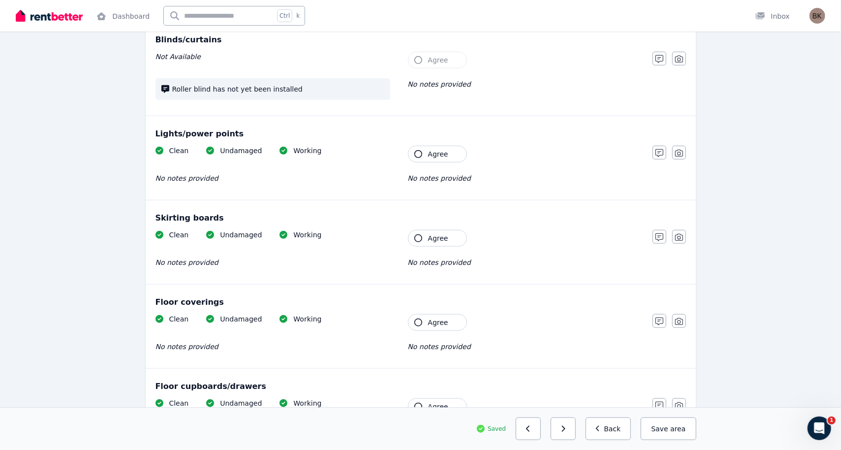
click at [435, 149] on span "Agree" at bounding box center [438, 154] width 20 height 10
drag, startPoint x: 433, startPoint y: 239, endPoint x: 450, endPoint y: 250, distance: 20.5
click at [434, 239] on span "Agree" at bounding box center [438, 238] width 20 height 10
drag, startPoint x: 426, startPoint y: 324, endPoint x: 432, endPoint y: 325, distance: 6.5
click at [427, 325] on button "Agree" at bounding box center [437, 322] width 59 height 17
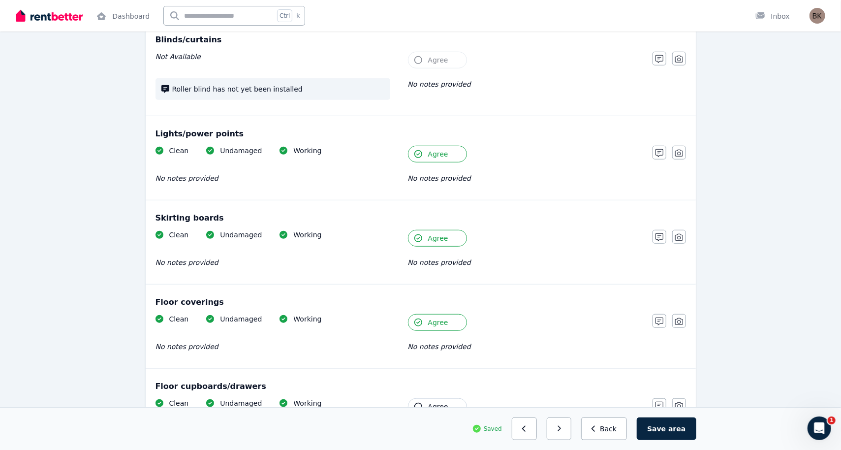
drag, startPoint x: 427, startPoint y: 397, endPoint x: 485, endPoint y: 347, distance: 76.8
click at [434, 400] on button "Agree" at bounding box center [437, 406] width 59 height 17
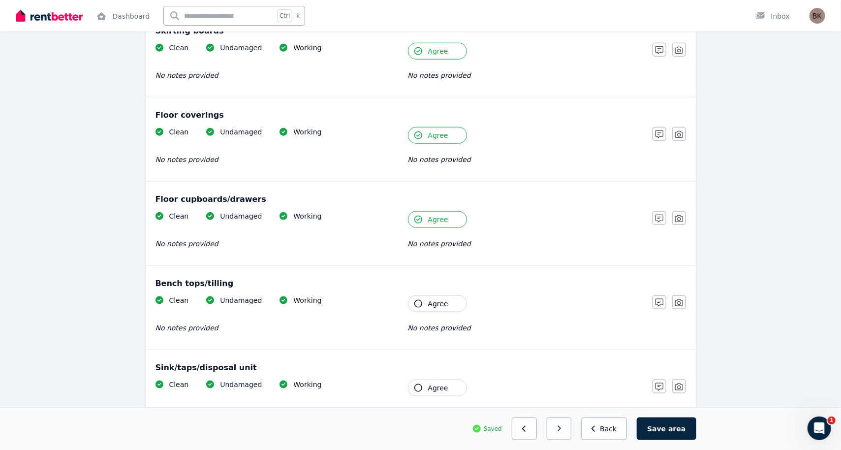
scroll to position [737, 0]
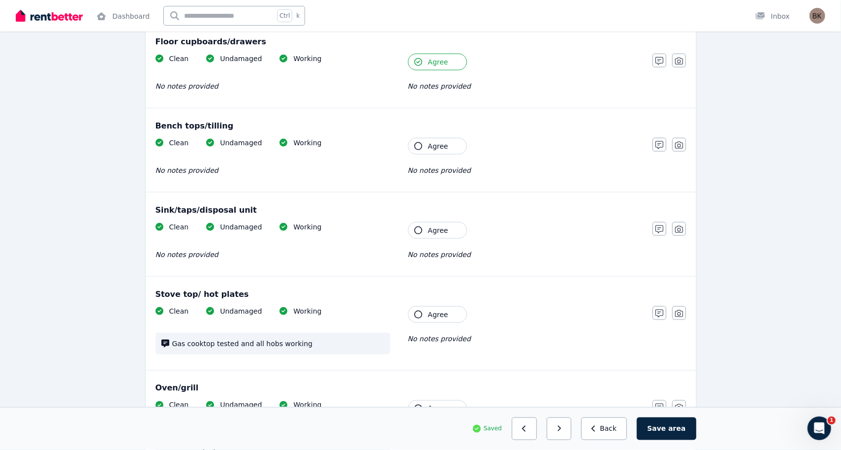
click at [434, 141] on span "Agree" at bounding box center [438, 146] width 20 height 10
click at [427, 229] on button "Agree" at bounding box center [437, 230] width 59 height 17
click at [430, 310] on span "Agree" at bounding box center [438, 315] width 20 height 10
click at [430, 404] on span "Agree" at bounding box center [438, 409] width 20 height 10
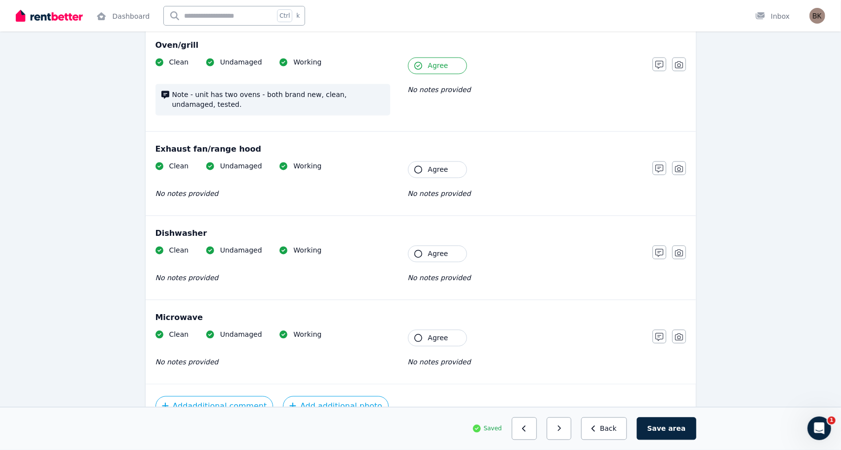
scroll to position [1081, 0]
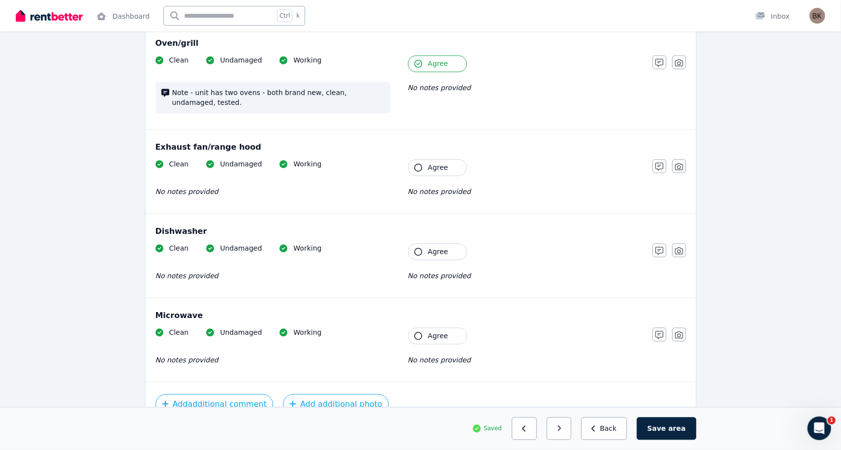
click at [425, 165] on button "Agree" at bounding box center [437, 168] width 59 height 17
click at [429, 251] on span "Agree" at bounding box center [438, 252] width 20 height 10
drag, startPoint x: 430, startPoint y: 336, endPoint x: 451, endPoint y: 338, distance: 21.3
click at [430, 336] on button "Agree" at bounding box center [437, 336] width 59 height 17
click at [572, 418] on button "button" at bounding box center [559, 428] width 25 height 23
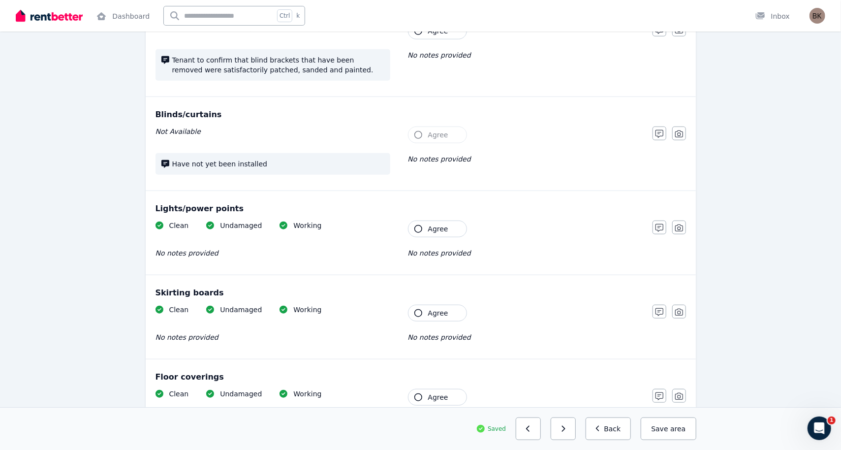
scroll to position [460, 0]
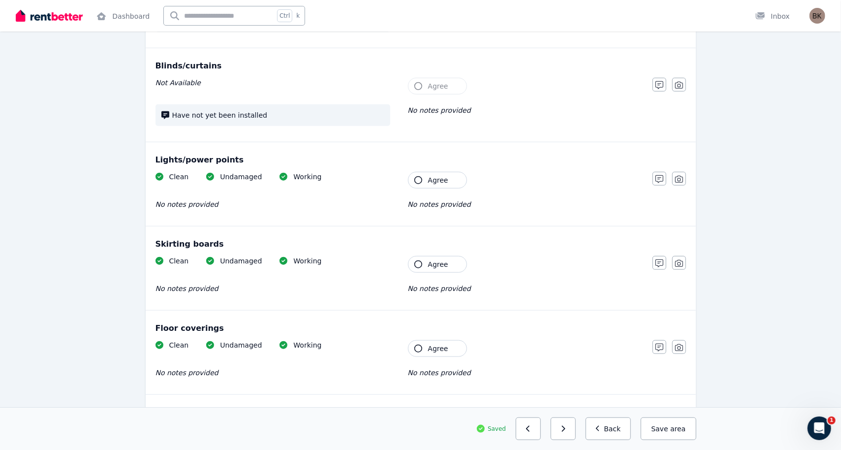
click at [436, 175] on span "Agree" at bounding box center [438, 180] width 20 height 10
click at [429, 263] on span "Agree" at bounding box center [438, 264] width 20 height 10
click at [432, 346] on span "Agree" at bounding box center [438, 349] width 20 height 10
drag, startPoint x: 578, startPoint y: 431, endPoint x: 578, endPoint y: 425, distance: 5.9
click at [572, 418] on button "button" at bounding box center [559, 428] width 25 height 23
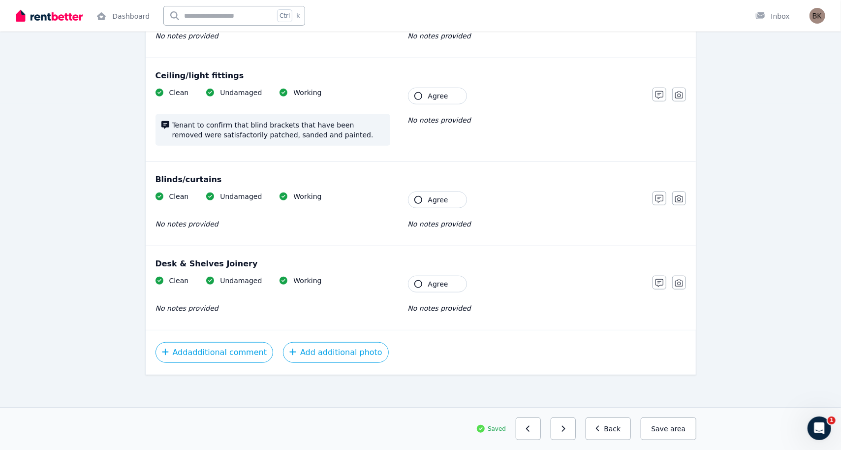
scroll to position [346, 0]
click at [436, 198] on span "Agree" at bounding box center [438, 200] width 20 height 10
click at [435, 279] on span "Agree" at bounding box center [438, 284] width 20 height 10
click at [562, 418] on icon "button" at bounding box center [559, 428] width 4 height 7
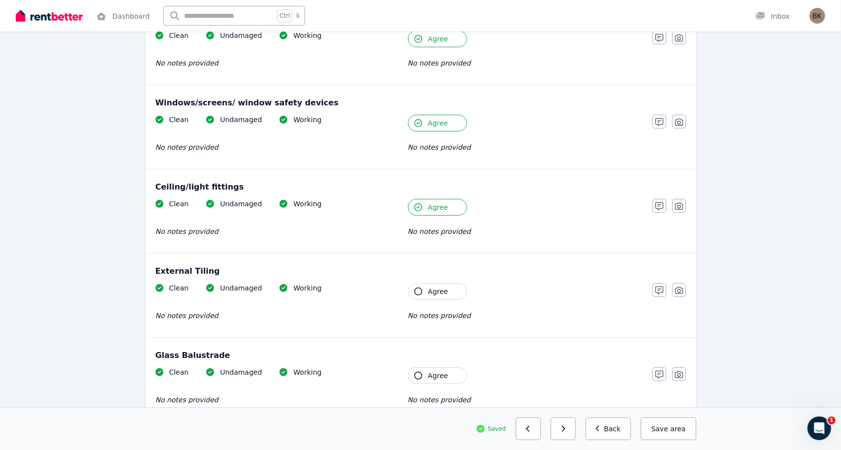
scroll to position [246, 0]
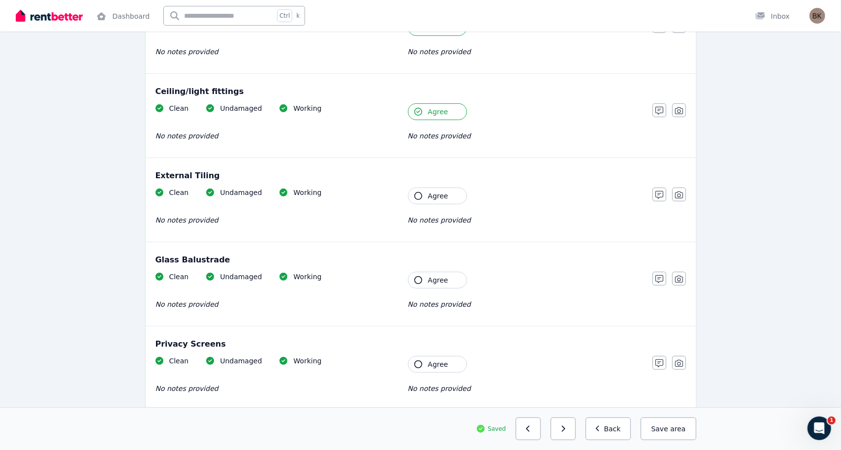
click at [443, 198] on span "Agree" at bounding box center [438, 196] width 20 height 10
drag, startPoint x: 435, startPoint y: 278, endPoint x: 440, endPoint y: 282, distance: 6.0
click at [436, 279] on span "Agree" at bounding box center [438, 280] width 20 height 10
drag, startPoint x: 438, startPoint y: 361, endPoint x: 483, endPoint y: 362, distance: 45.3
click at [438, 361] on span "Agree" at bounding box center [438, 364] width 20 height 10
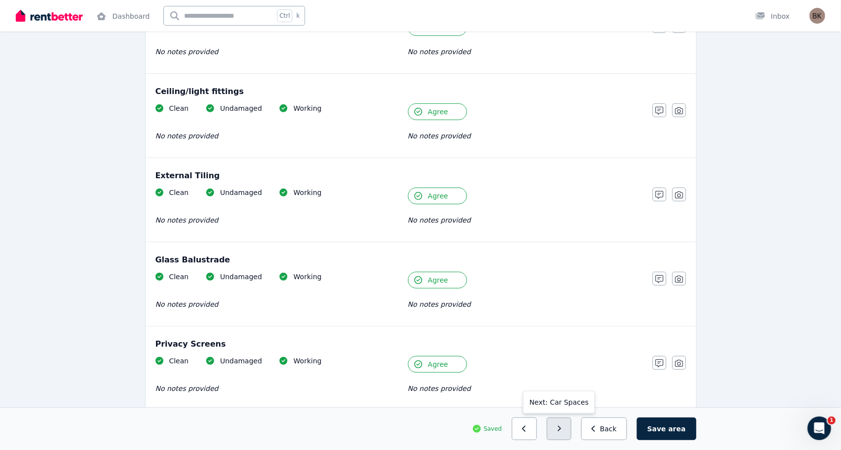
click at [572, 418] on button "button" at bounding box center [559, 428] width 25 height 23
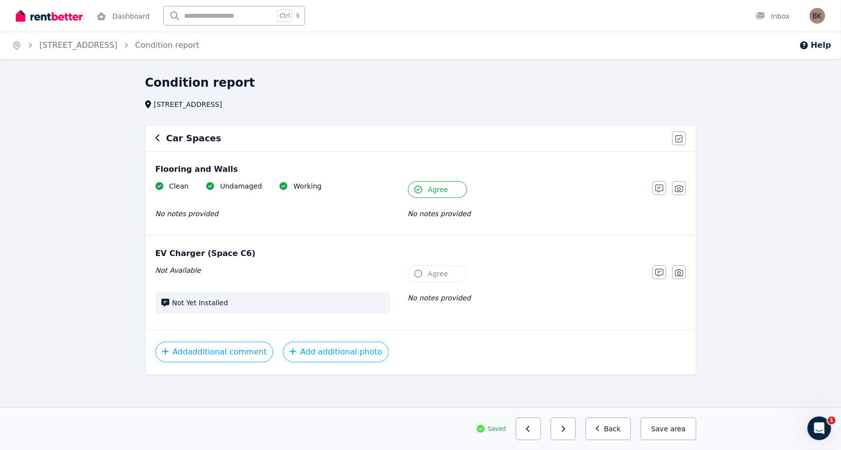
scroll to position [1, 0]
click at [566, 418] on icon "button" at bounding box center [563, 428] width 4 height 7
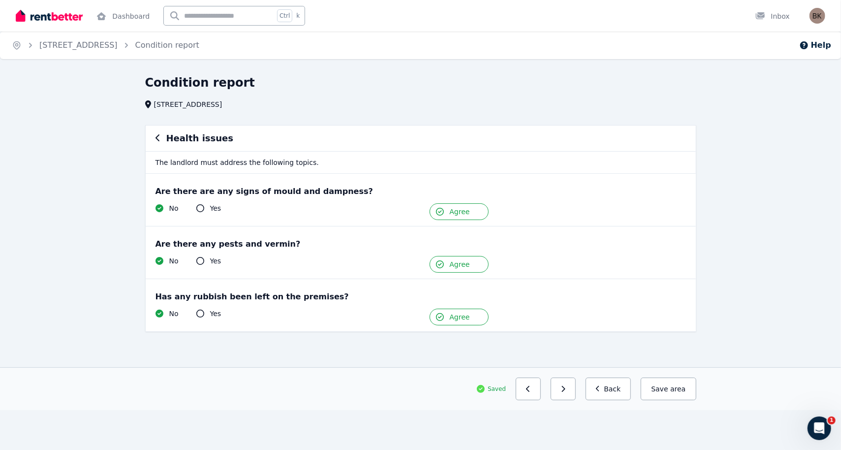
scroll to position [0, 0]
click at [569, 388] on icon "button" at bounding box center [567, 389] width 3 height 6
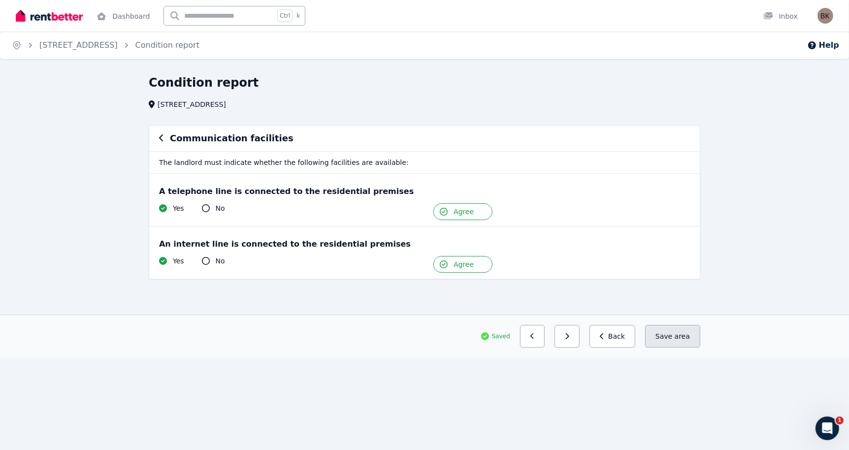
drag, startPoint x: 673, startPoint y: 335, endPoint x: 828, endPoint y: 367, distance: 157.9
click at [674, 335] on button "Save area" at bounding box center [672, 336] width 55 height 23
click at [129, 19] on link "Dashboard" at bounding box center [123, 16] width 57 height 32
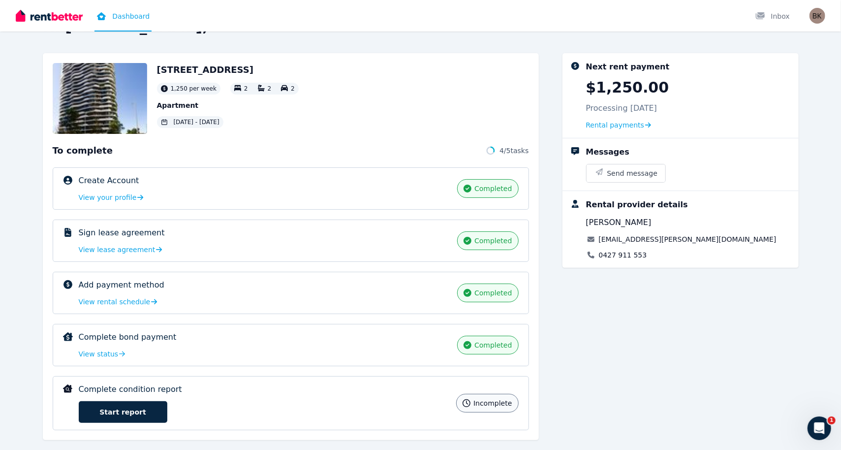
scroll to position [48, 0]
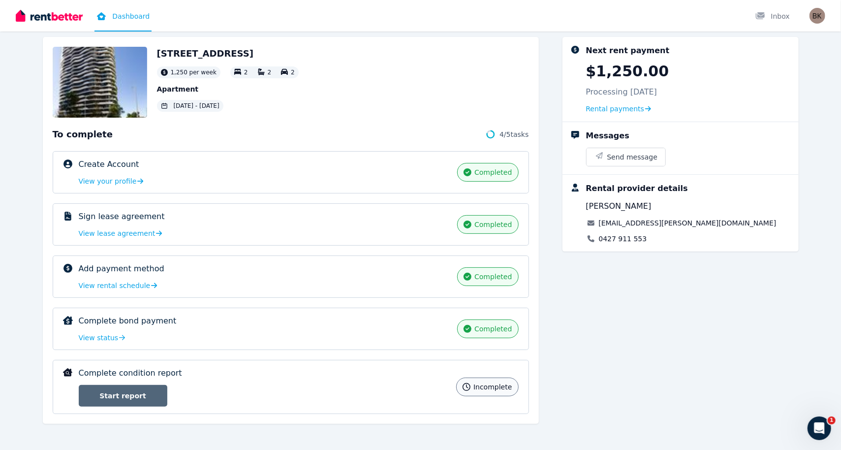
click at [132, 394] on link "Start report" at bounding box center [123, 396] width 89 height 22
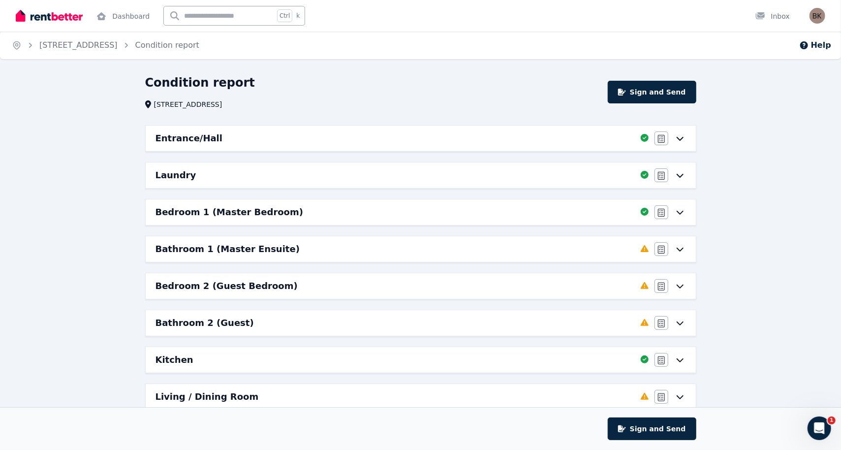
click at [679, 249] on icon at bounding box center [679, 250] width 7 height 4
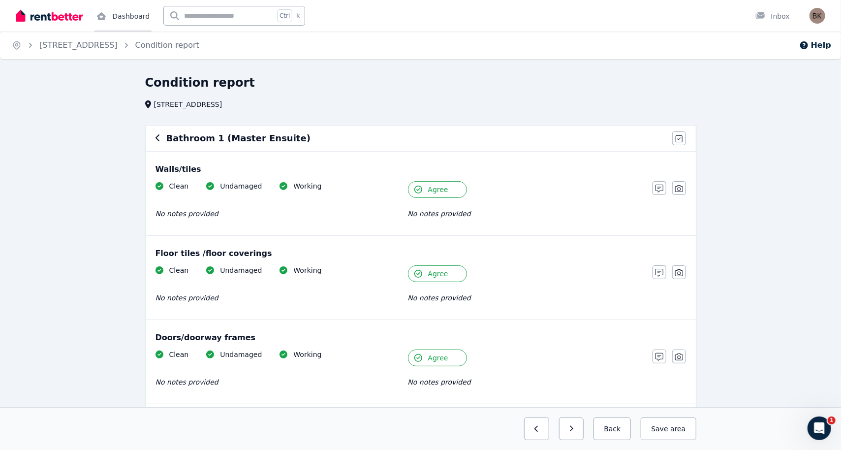
click at [128, 19] on link "Dashboard" at bounding box center [123, 16] width 57 height 32
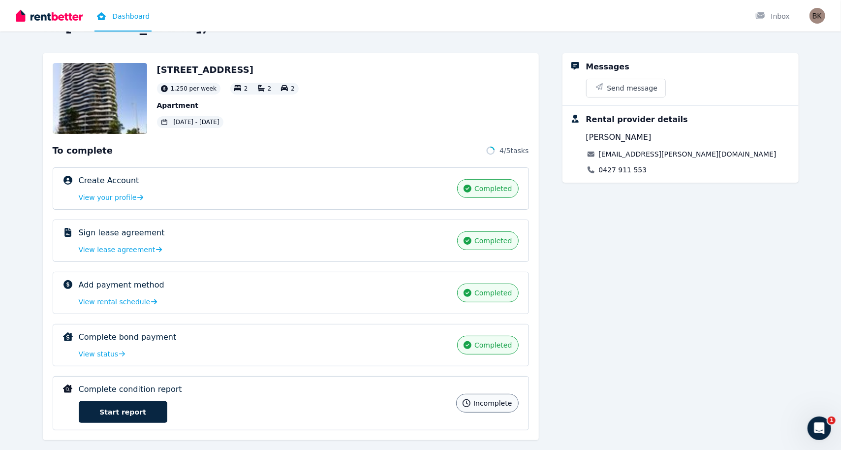
scroll to position [48, 0]
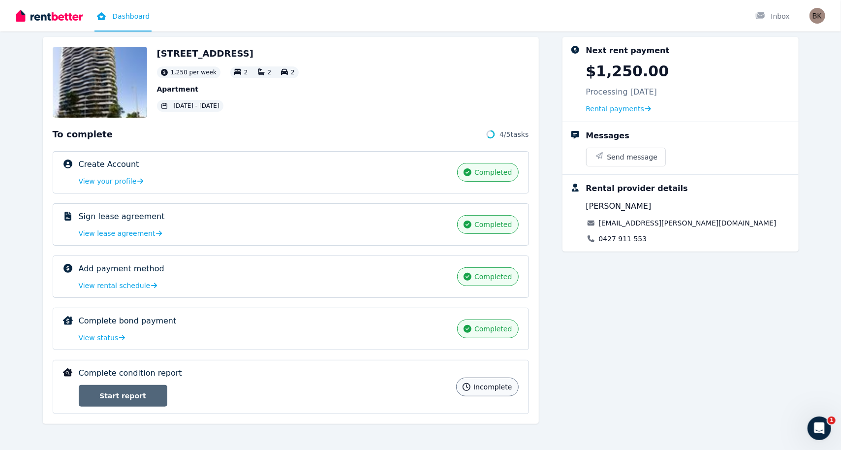
click at [129, 390] on link "Start report" at bounding box center [123, 396] width 89 height 22
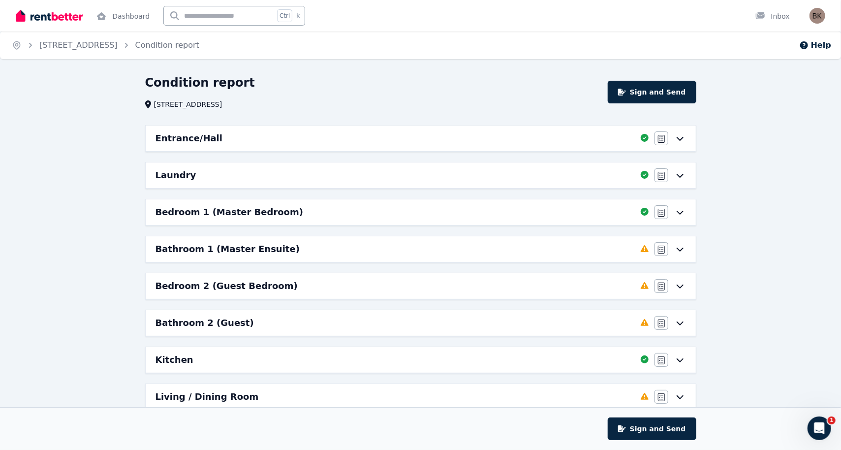
click at [682, 286] on icon at bounding box center [680, 286] width 12 height 8
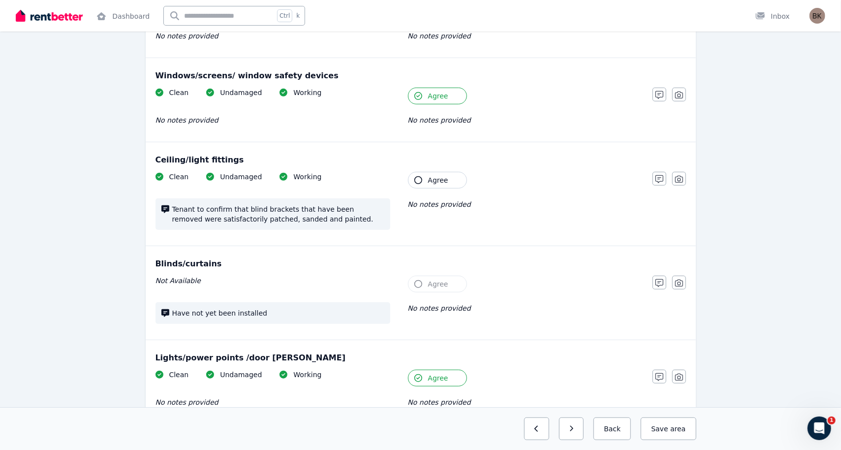
scroll to position [345, 0]
drag, startPoint x: 417, startPoint y: 182, endPoint x: 423, endPoint y: 192, distance: 11.3
click at [423, 191] on div "Clean Undamaged Working Tenant to confirm that blind brackets that have been re…" at bounding box center [399, 207] width 487 height 68
click at [434, 177] on span "Agree" at bounding box center [438, 182] width 20 height 10
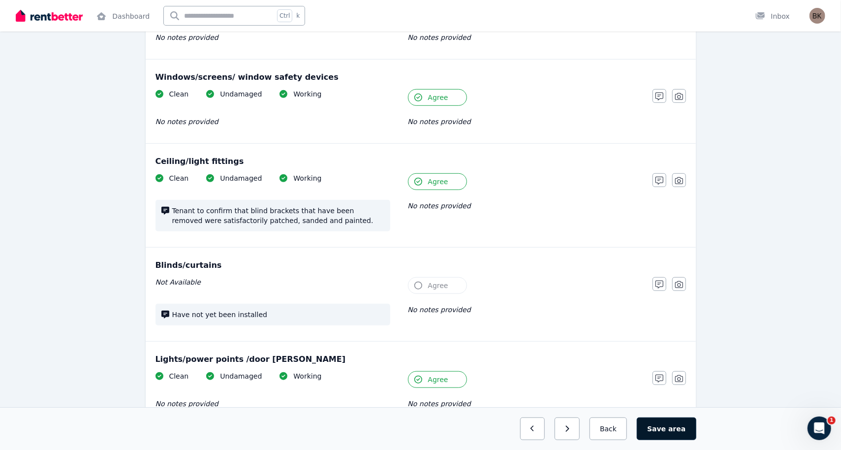
click at [664, 418] on button "Save area" at bounding box center [666, 428] width 59 height 23
click at [132, 15] on link "Dashboard" at bounding box center [123, 16] width 57 height 32
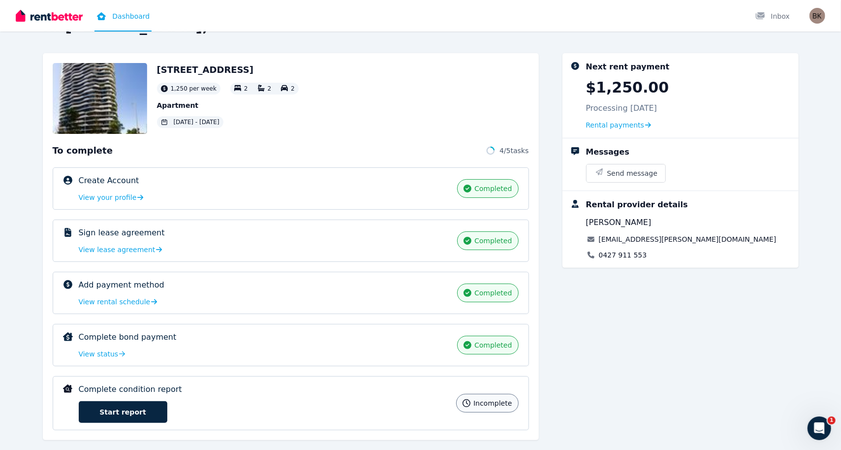
scroll to position [48, 0]
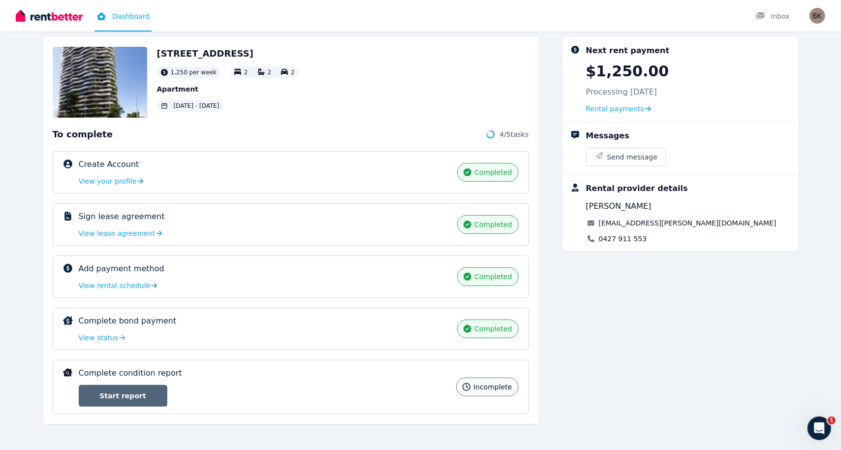
click at [129, 392] on link "Start report" at bounding box center [123, 396] width 89 height 22
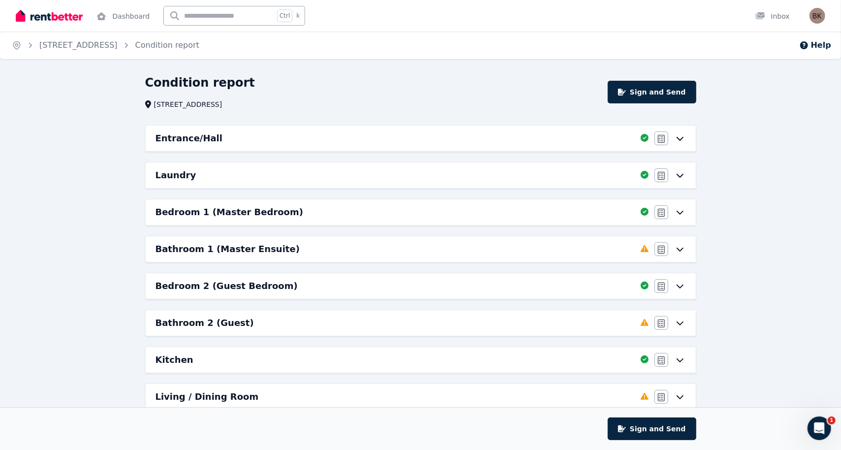
click at [677, 248] on icon at bounding box center [680, 249] width 12 height 8
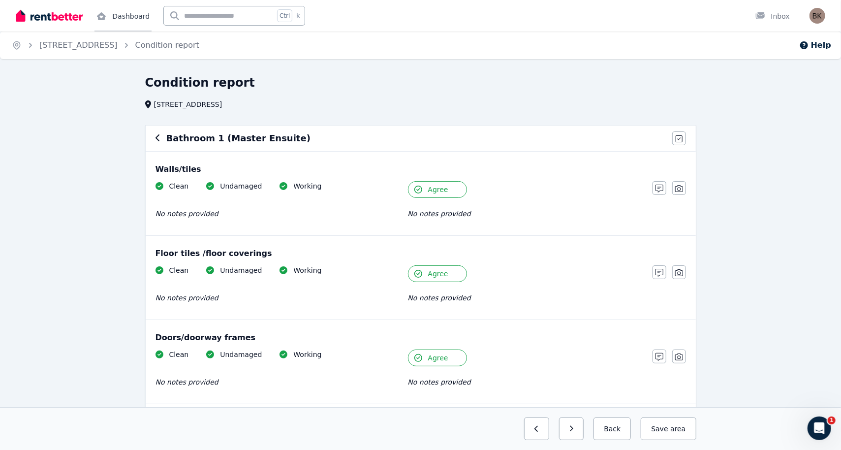
click at [128, 17] on link "Dashboard" at bounding box center [123, 16] width 57 height 32
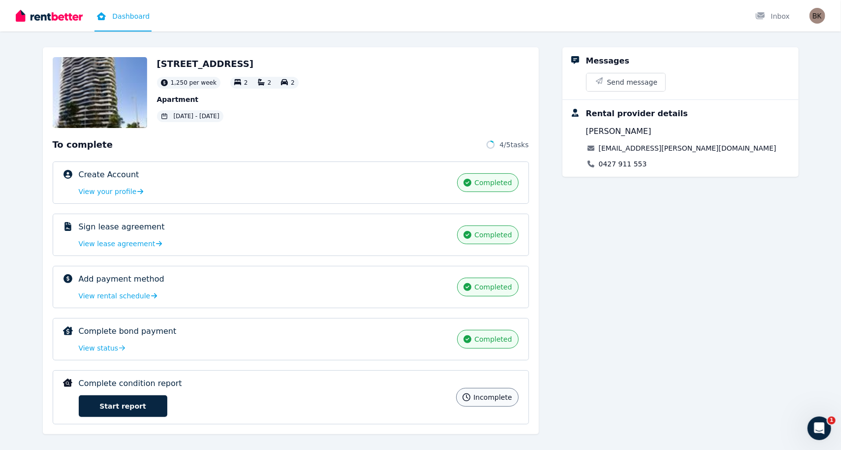
scroll to position [48, 0]
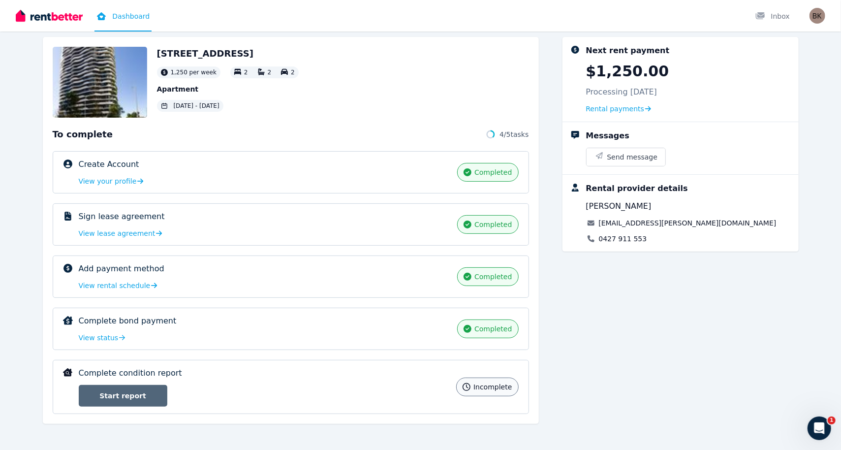
click at [115, 393] on link "Start report" at bounding box center [123, 396] width 89 height 22
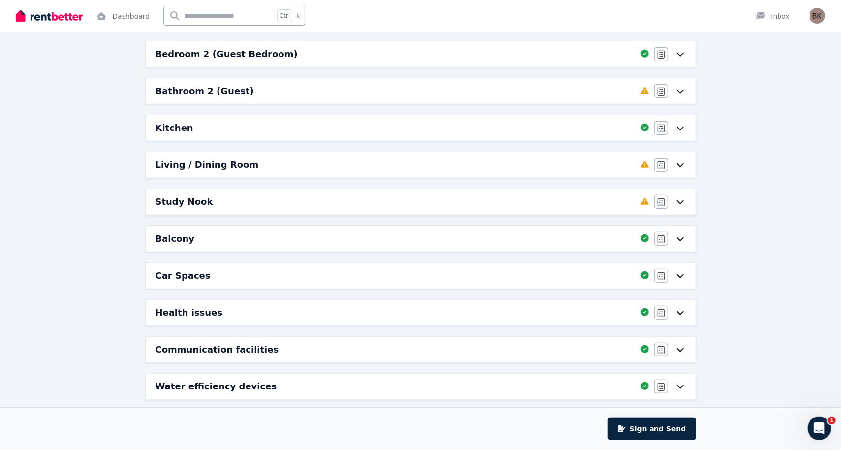
scroll to position [246, 0]
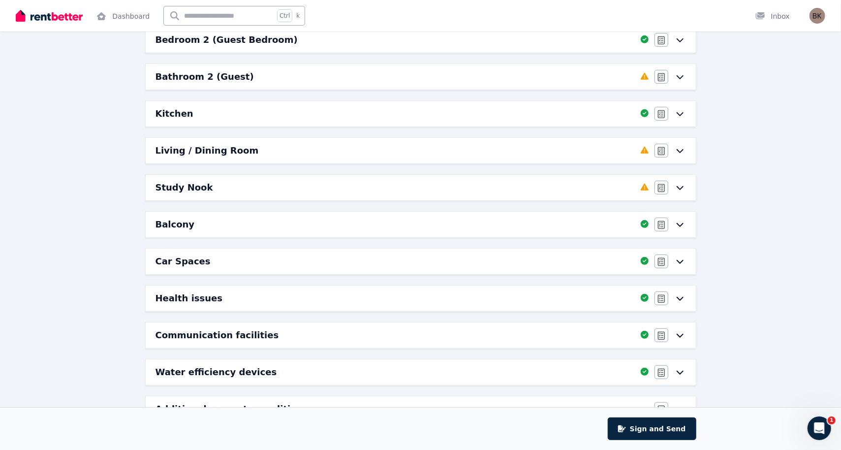
click at [676, 184] on icon at bounding box center [680, 188] width 12 height 8
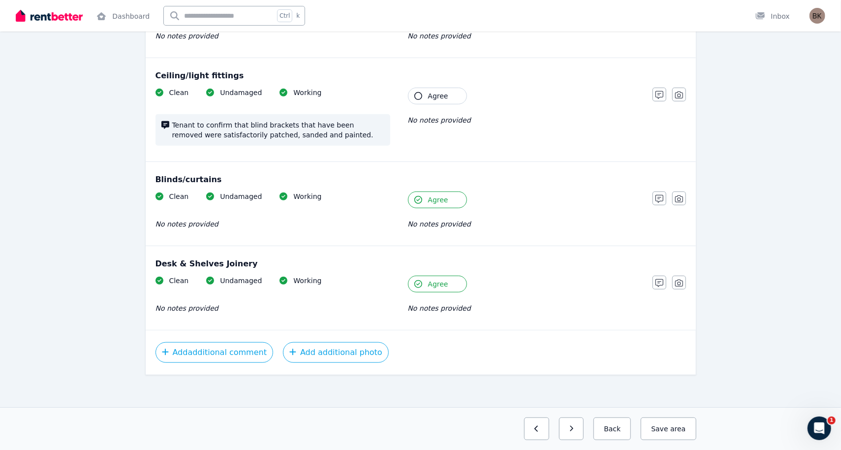
scroll to position [0, 0]
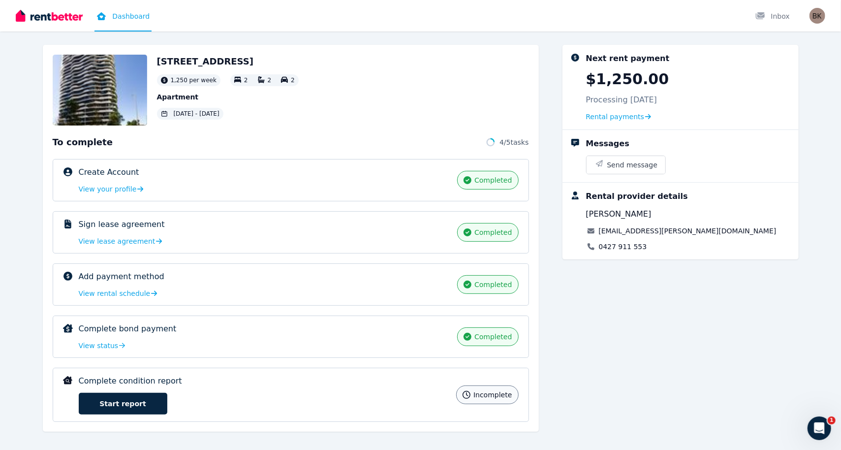
scroll to position [48, 0]
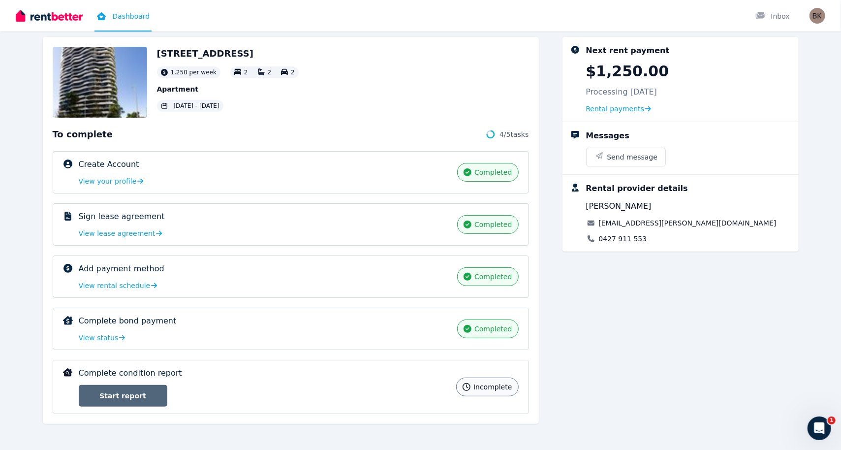
click at [135, 397] on link "Start report" at bounding box center [123, 396] width 89 height 22
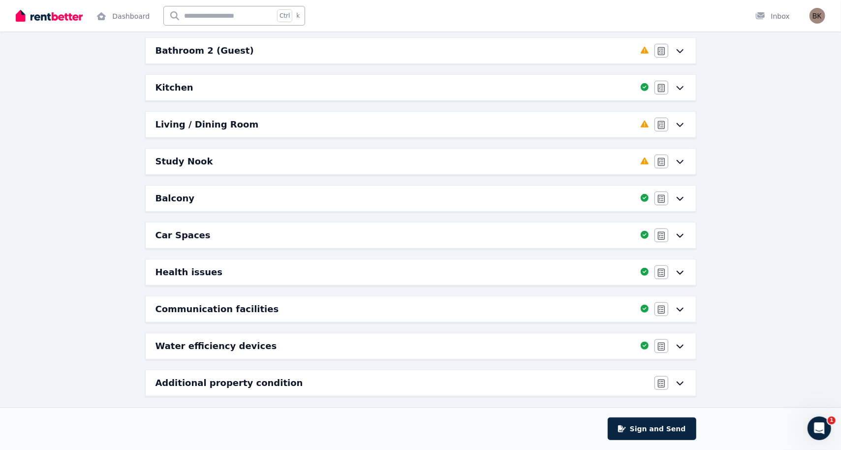
scroll to position [274, 0]
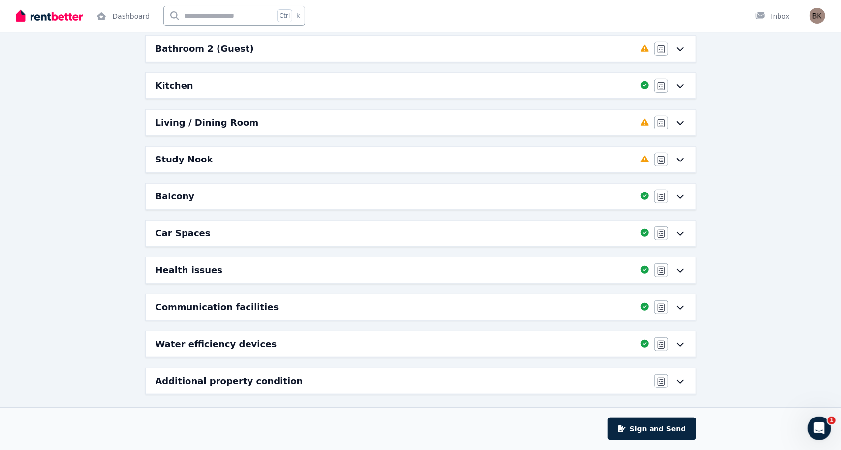
click at [681, 380] on icon at bounding box center [679, 382] width 7 height 4
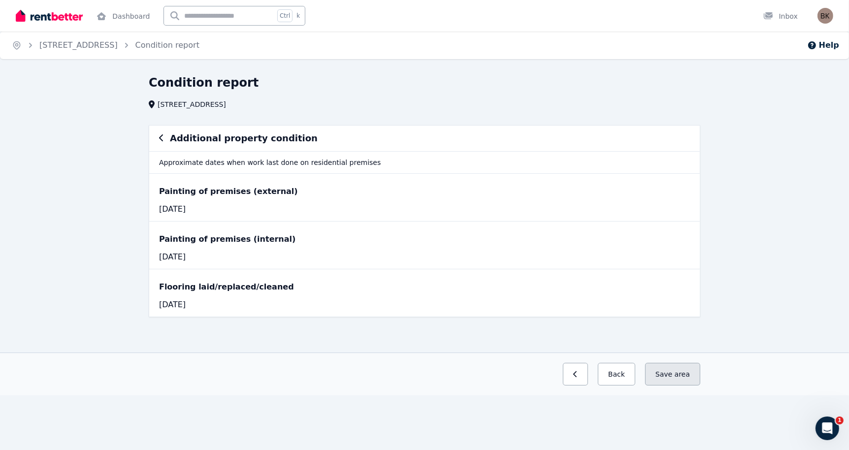
click at [670, 385] on div "Previous: Water efficiency devices Back Save area" at bounding box center [424, 374] width 849 height 43
click at [121, 15] on link "Dashboard" at bounding box center [123, 16] width 57 height 32
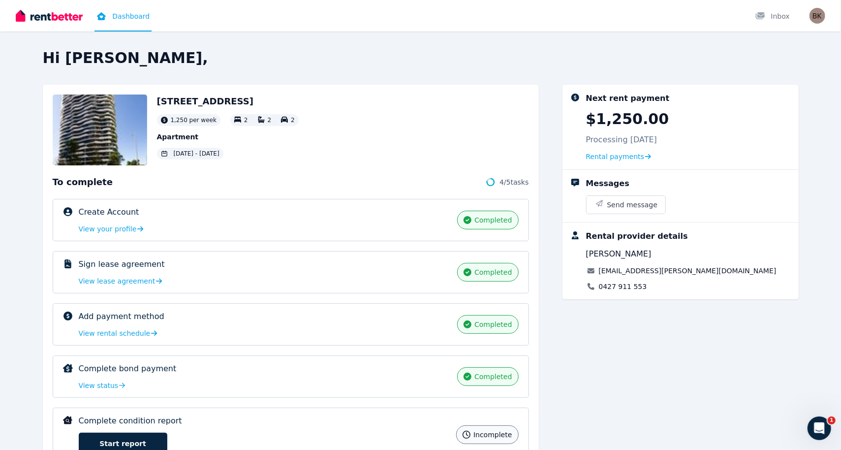
click at [779, 4] on div "Open main menu Dashboard Inbox Open user menu" at bounding box center [420, 16] width 841 height 32
